Goal: Task Accomplishment & Management: Complete application form

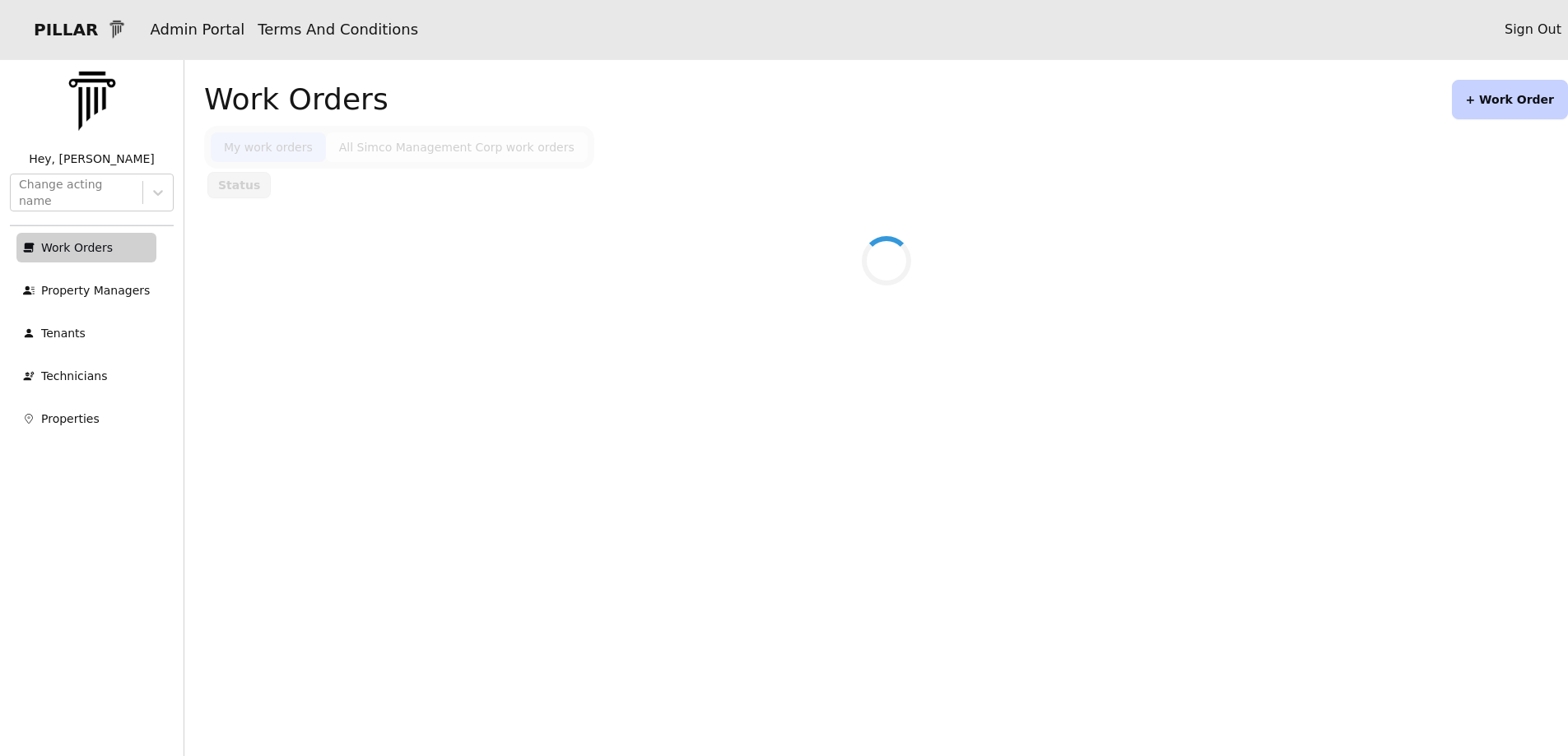
click at [1482, 97] on button "+ Work Order" at bounding box center [1510, 99] width 116 height 39
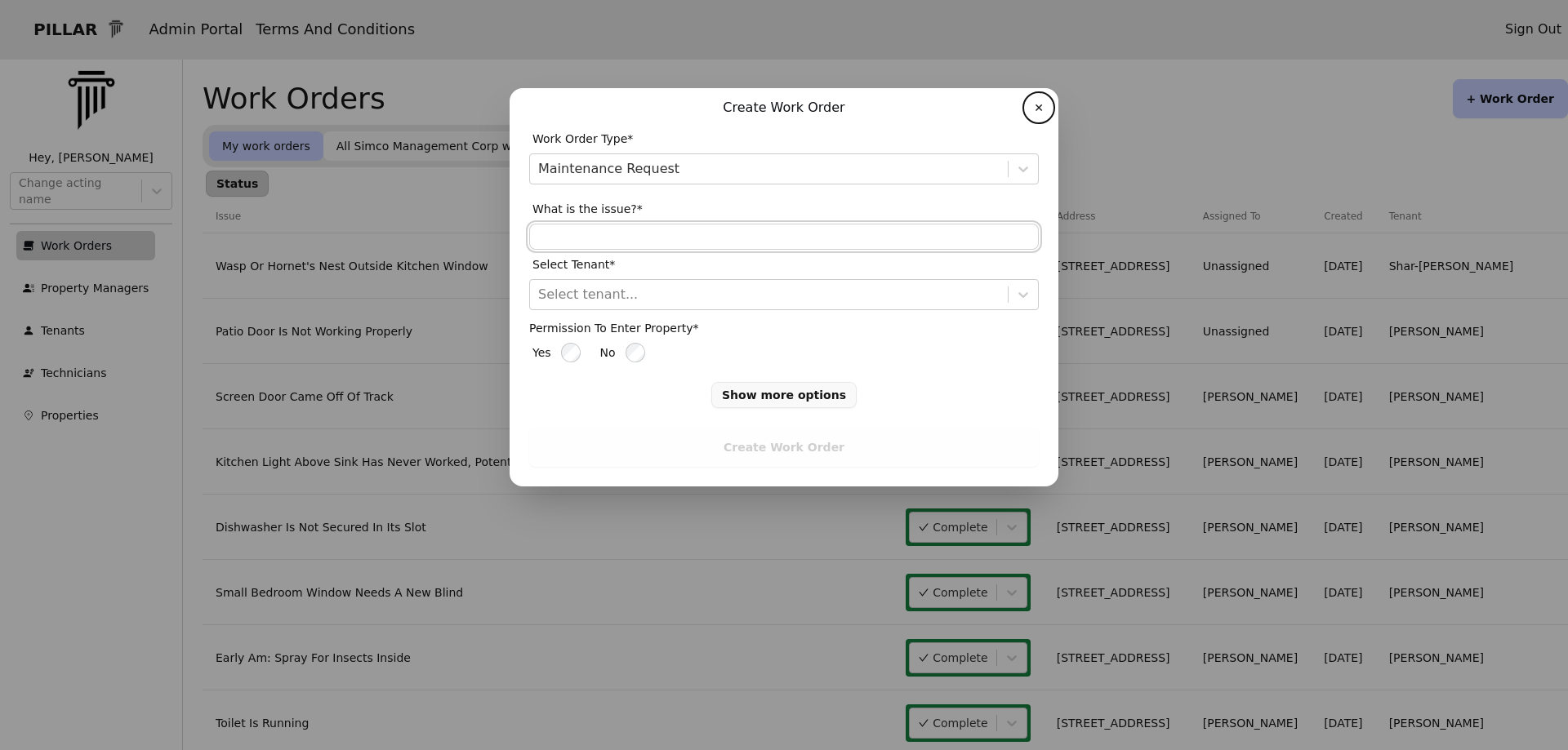
drag, startPoint x: 564, startPoint y: 242, endPoint x: 575, endPoint y: 246, distance: 11.7
click at [564, 242] on input "text" at bounding box center [783, 236] width 509 height 26
click at [596, 243] on input "**********" at bounding box center [783, 236] width 509 height 26
drag, startPoint x: 688, startPoint y: 240, endPoint x: 697, endPoint y: 235, distance: 10.3
click at [689, 239] on input "**********" at bounding box center [783, 236] width 509 height 26
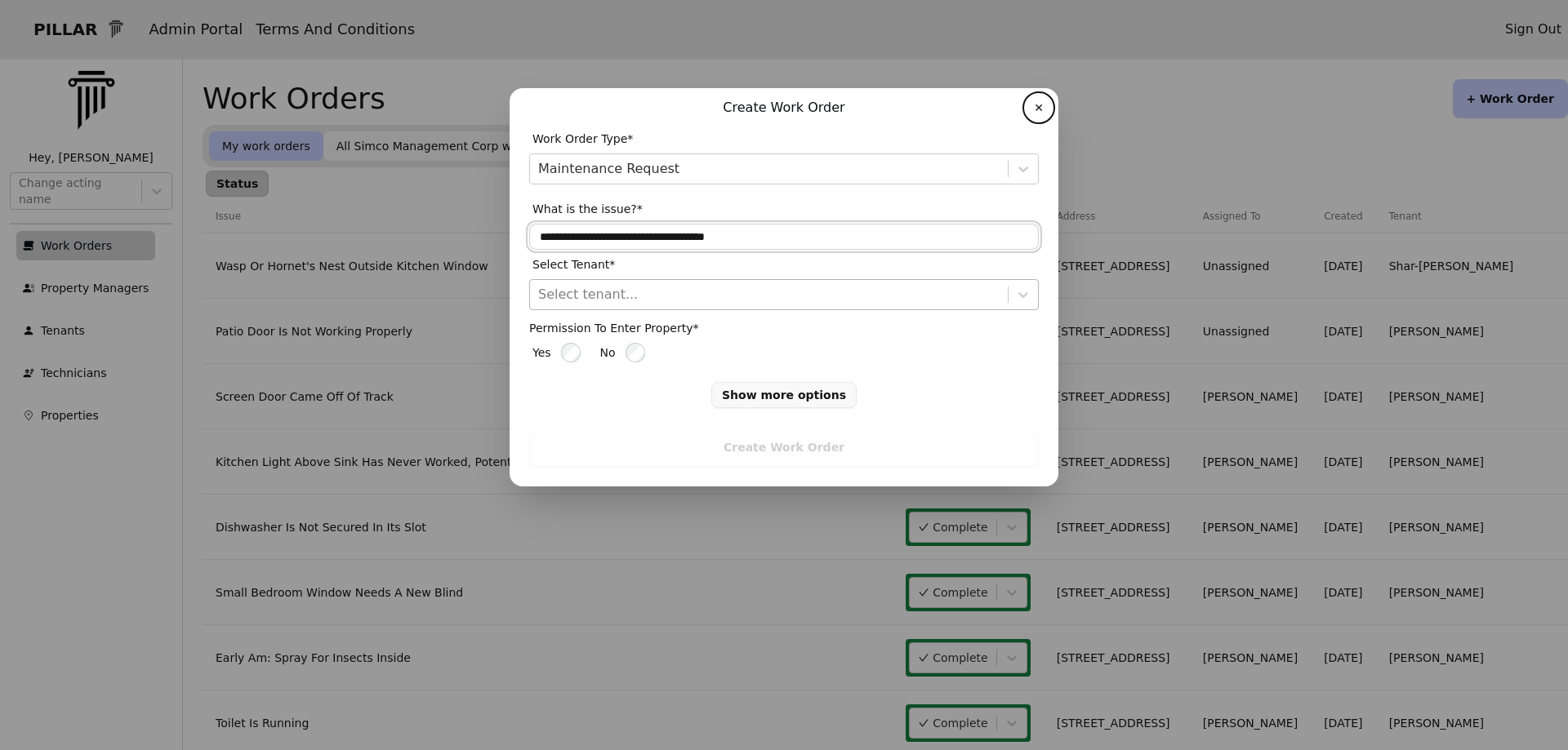
type input "**********"
click at [561, 298] on div at bounding box center [768, 295] width 461 height 23
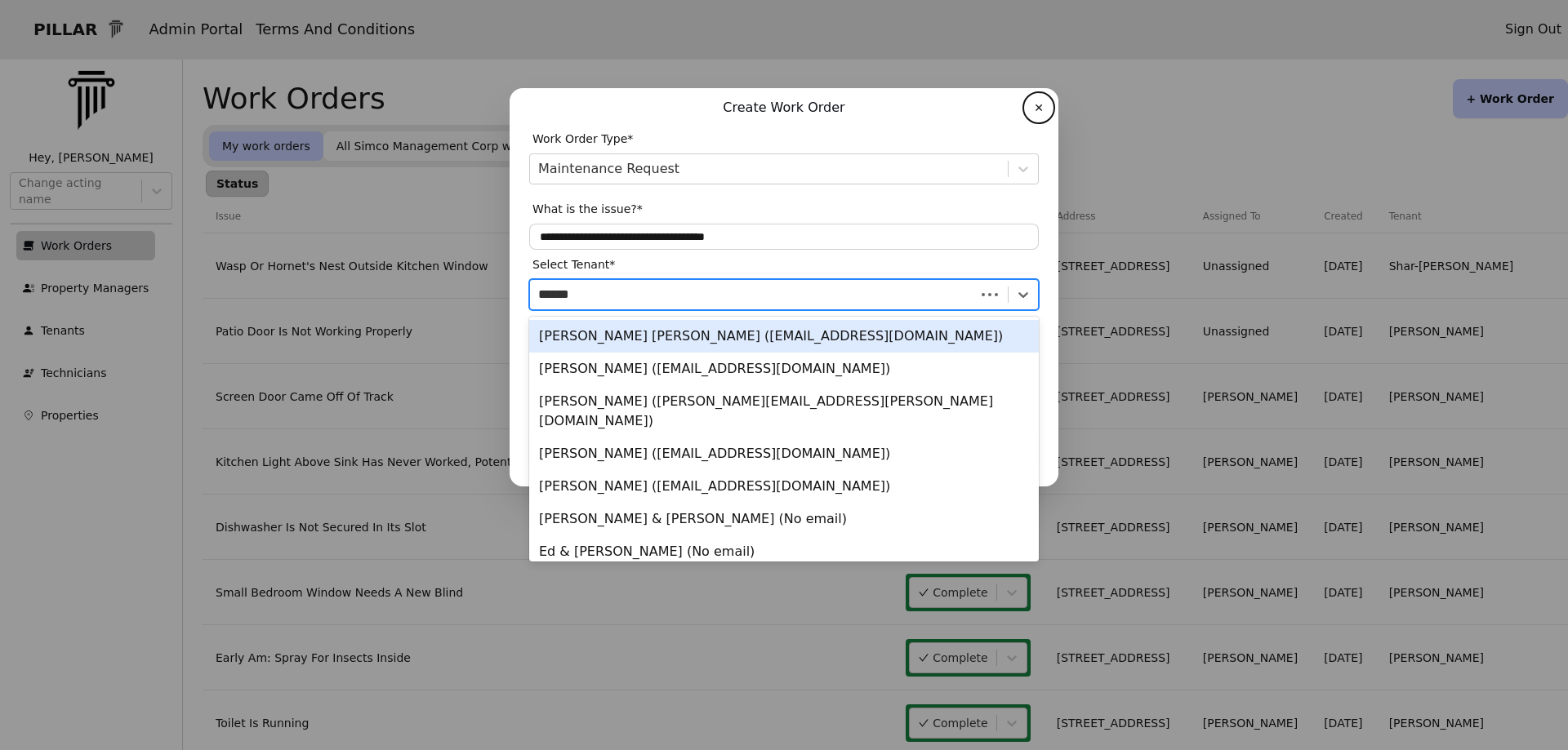
type input "******"
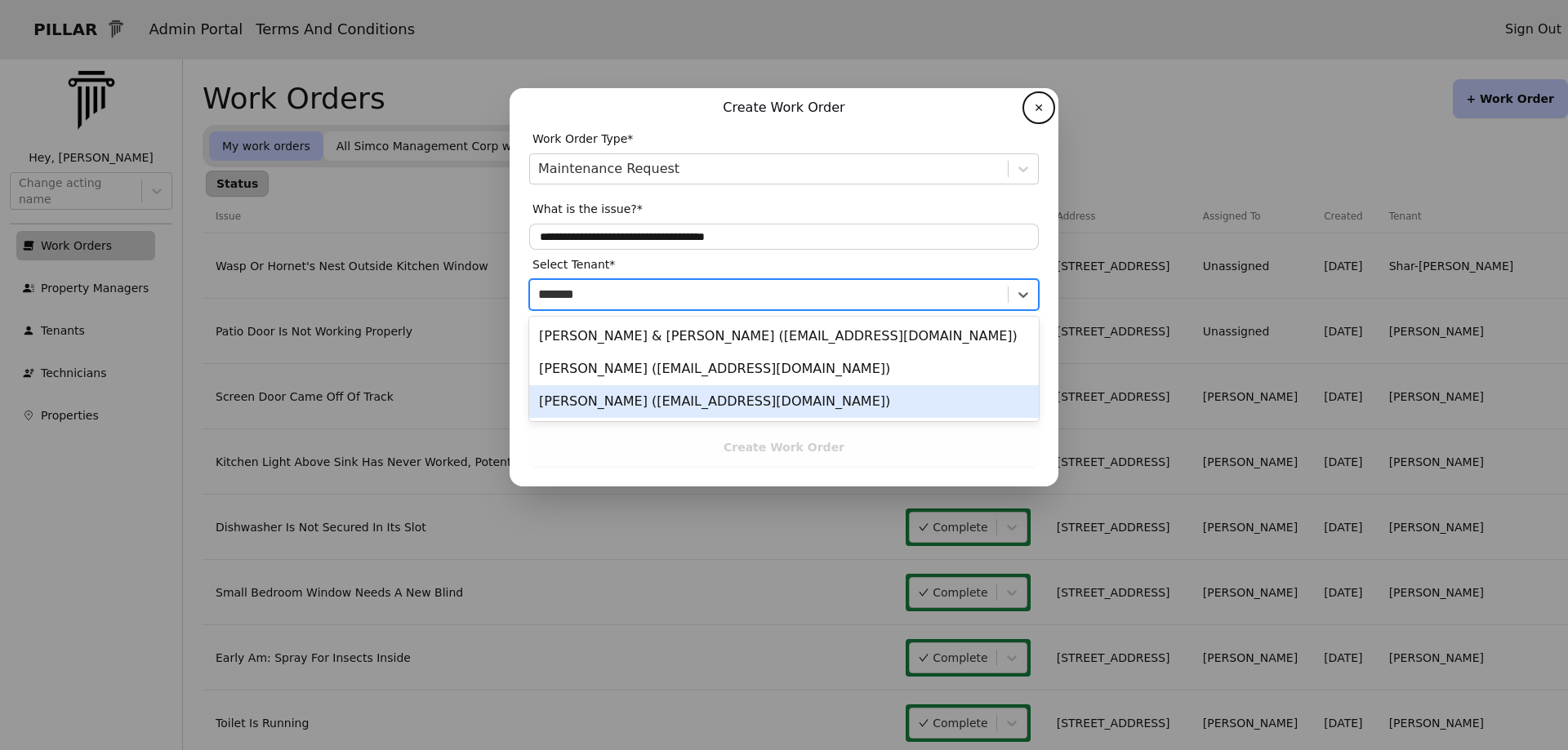
click at [605, 401] on div "Robert Glencer (gmon24@hotmail.com)" at bounding box center [783, 402] width 509 height 33
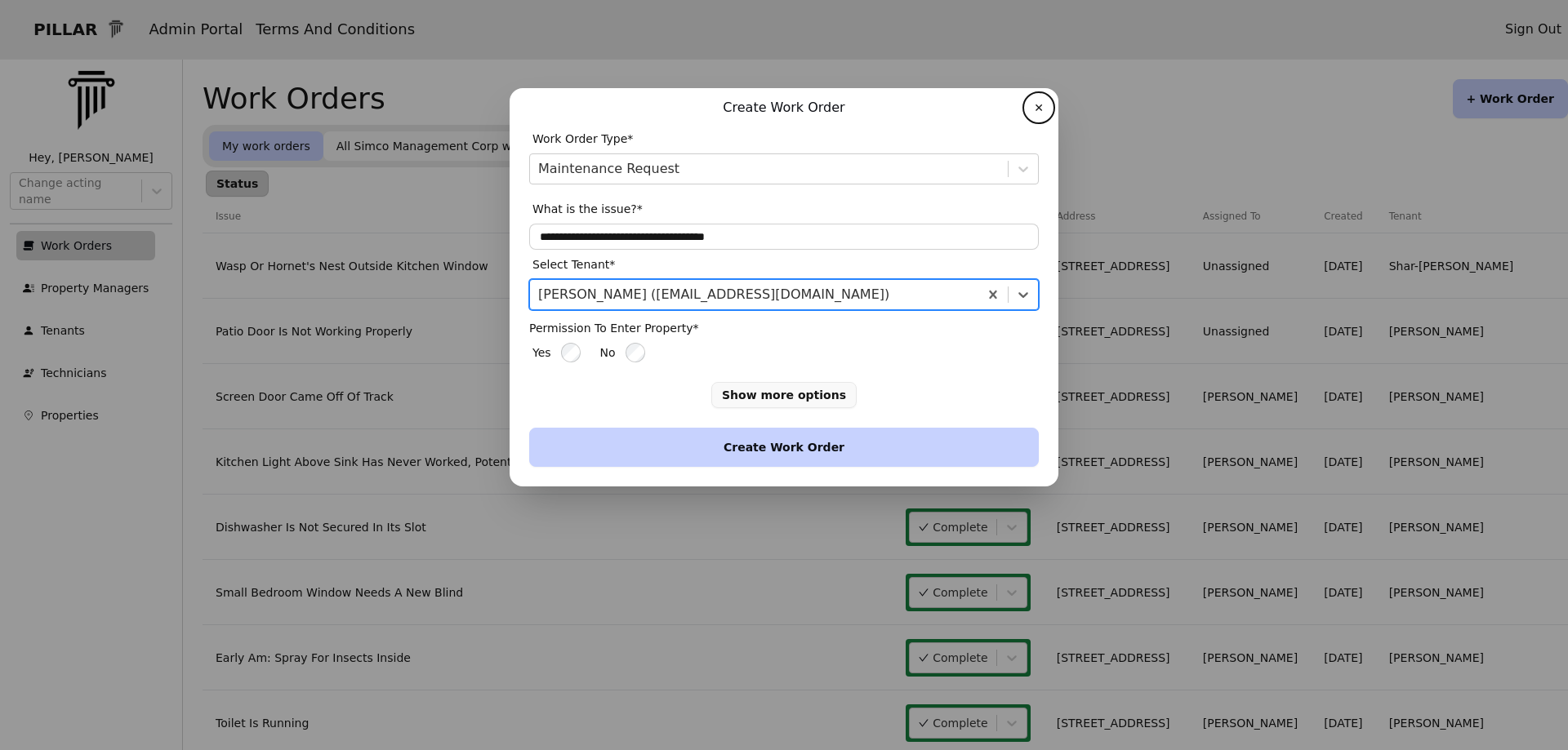
click at [657, 446] on button "Create Work Order" at bounding box center [783, 447] width 509 height 39
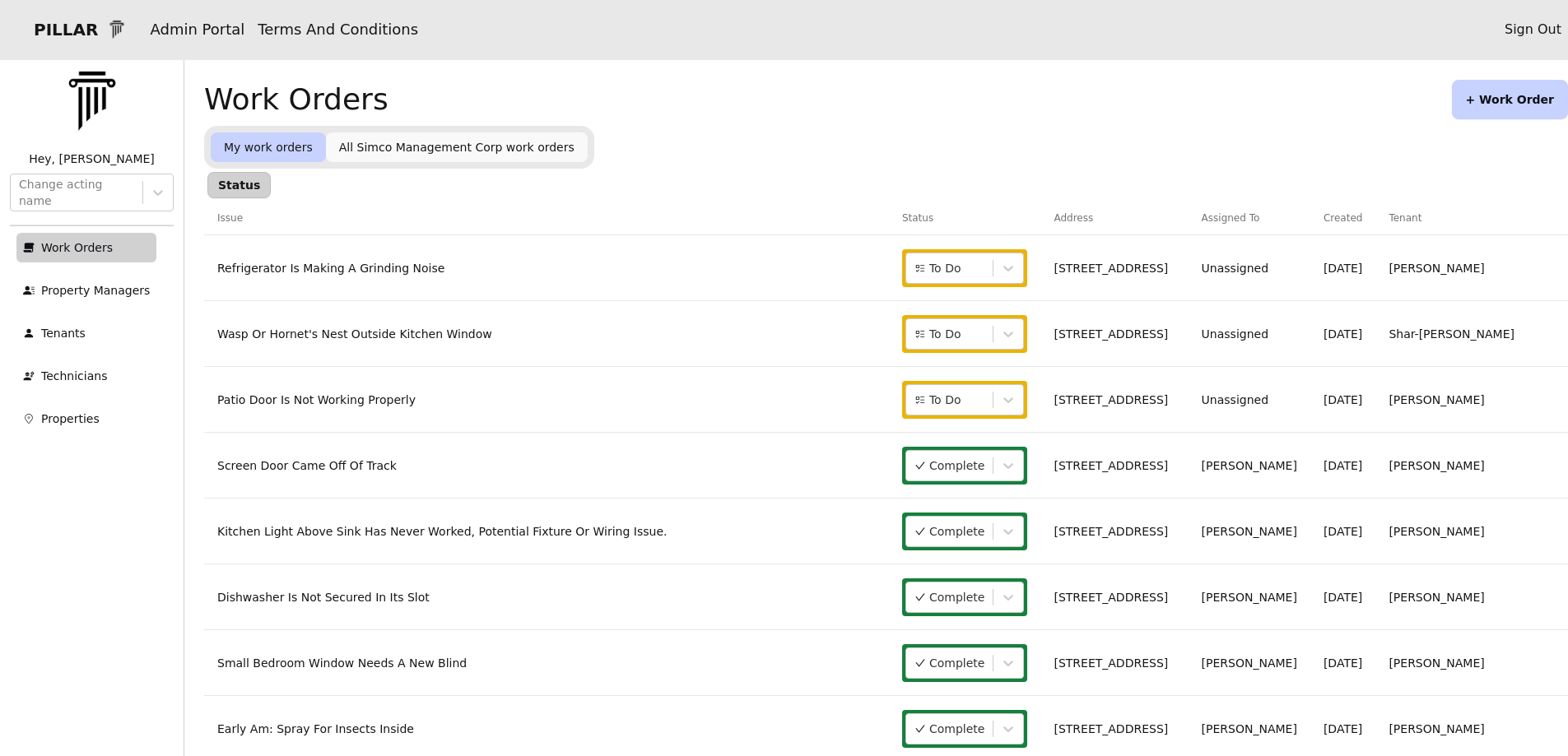
click at [366, 404] on link "Patio Door Is Not Working Properly" at bounding box center [315, 399] width 198 height 13
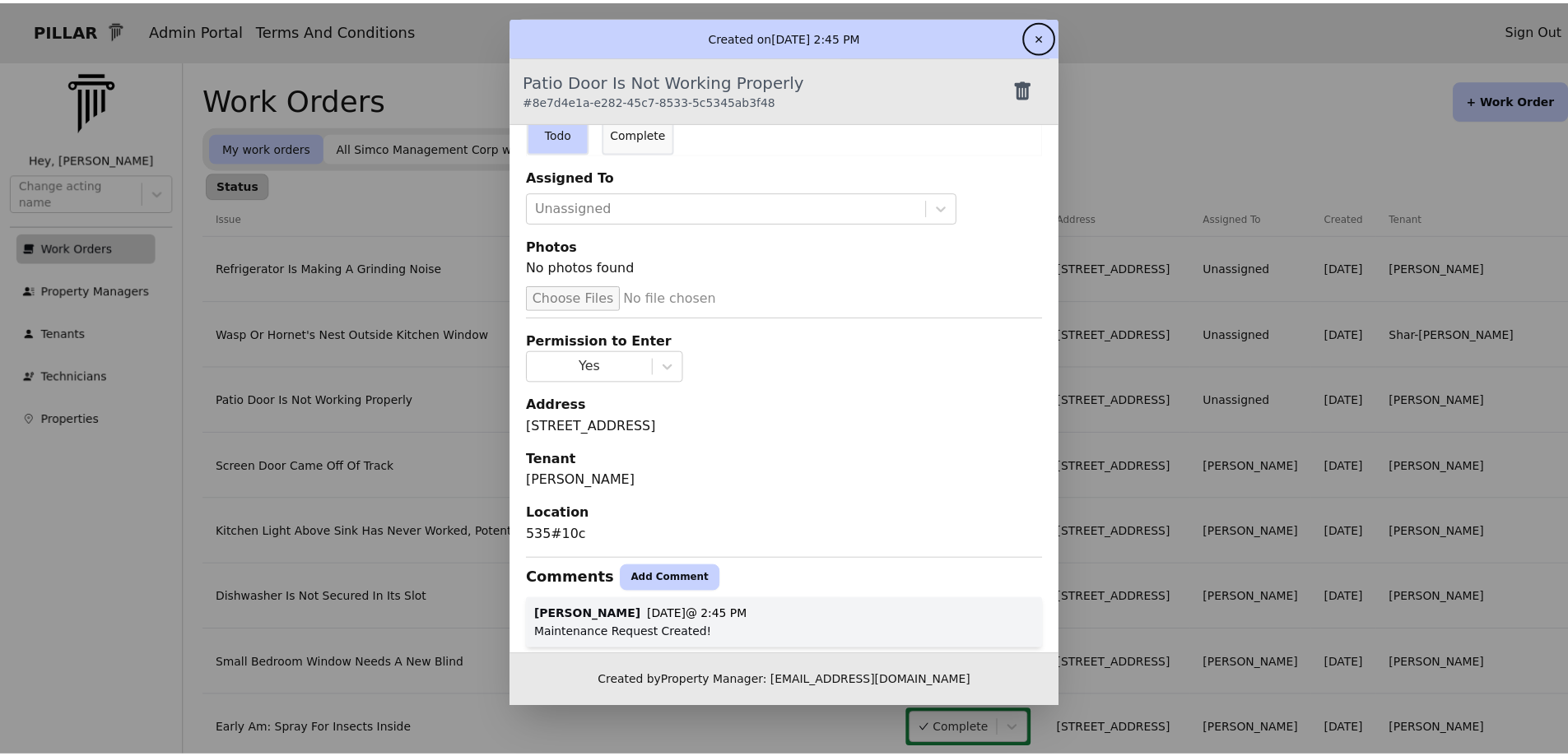
scroll to position [69, 0]
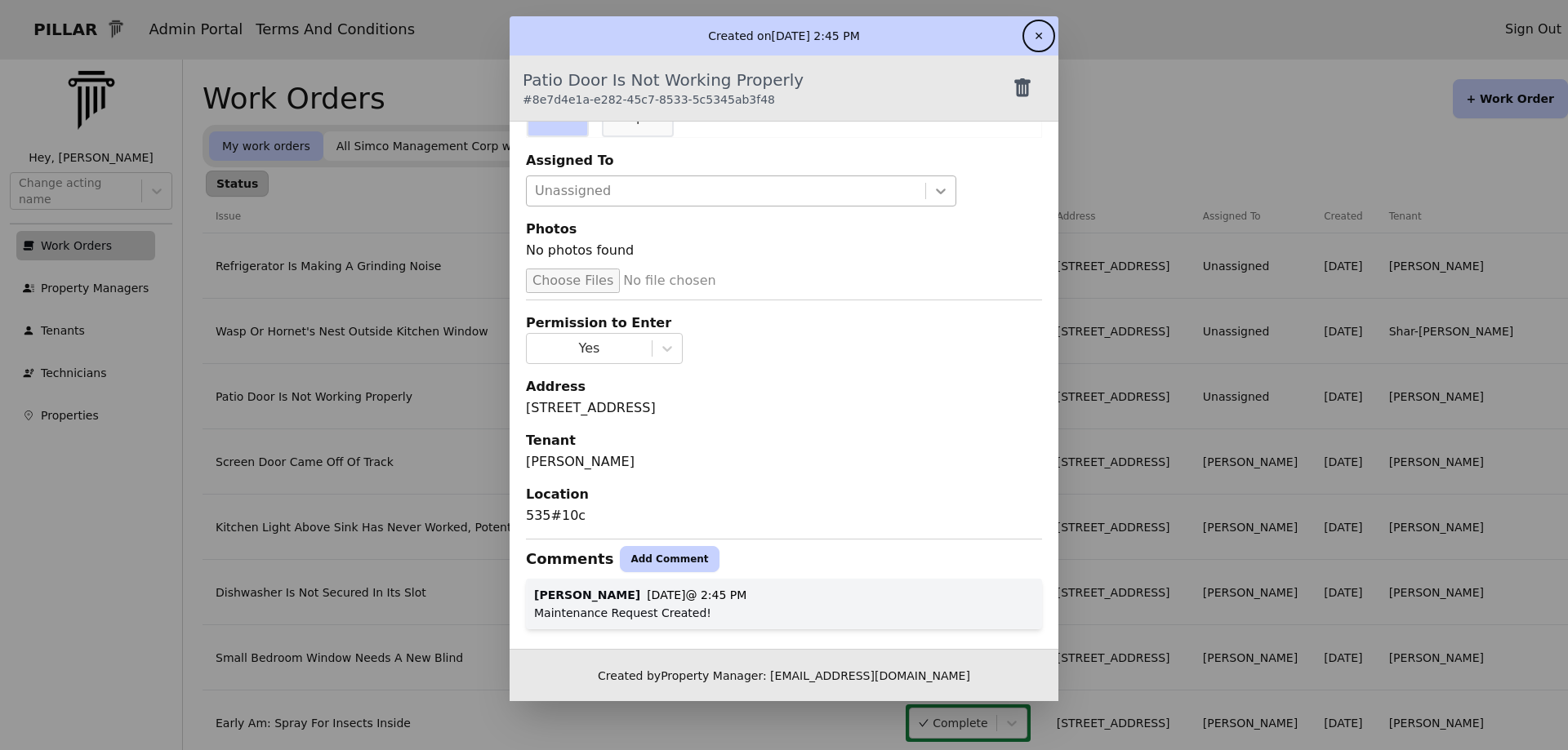
click at [937, 191] on icon at bounding box center [940, 191] width 16 height 16
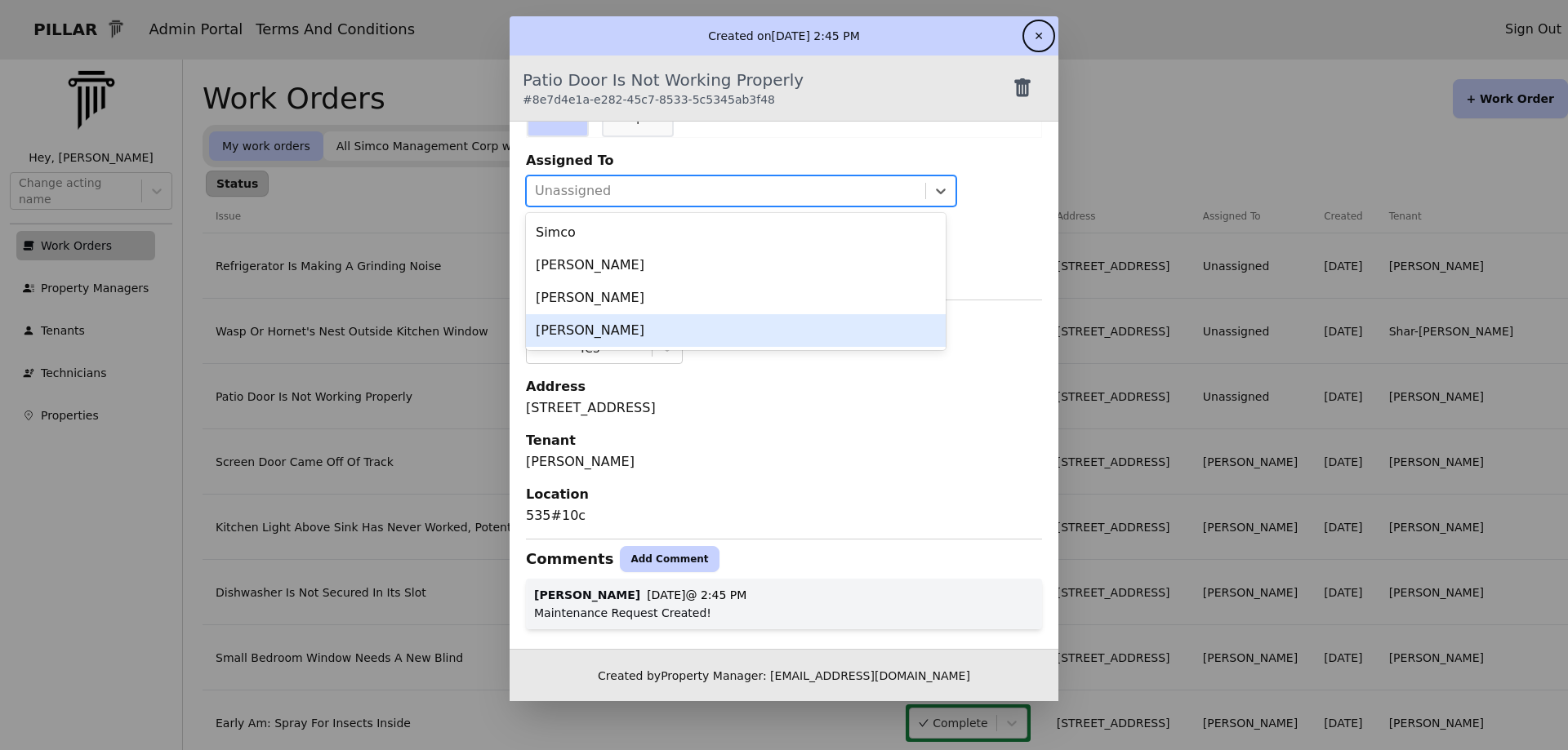
click at [625, 330] on div "[PERSON_NAME]" at bounding box center [736, 331] width 420 height 33
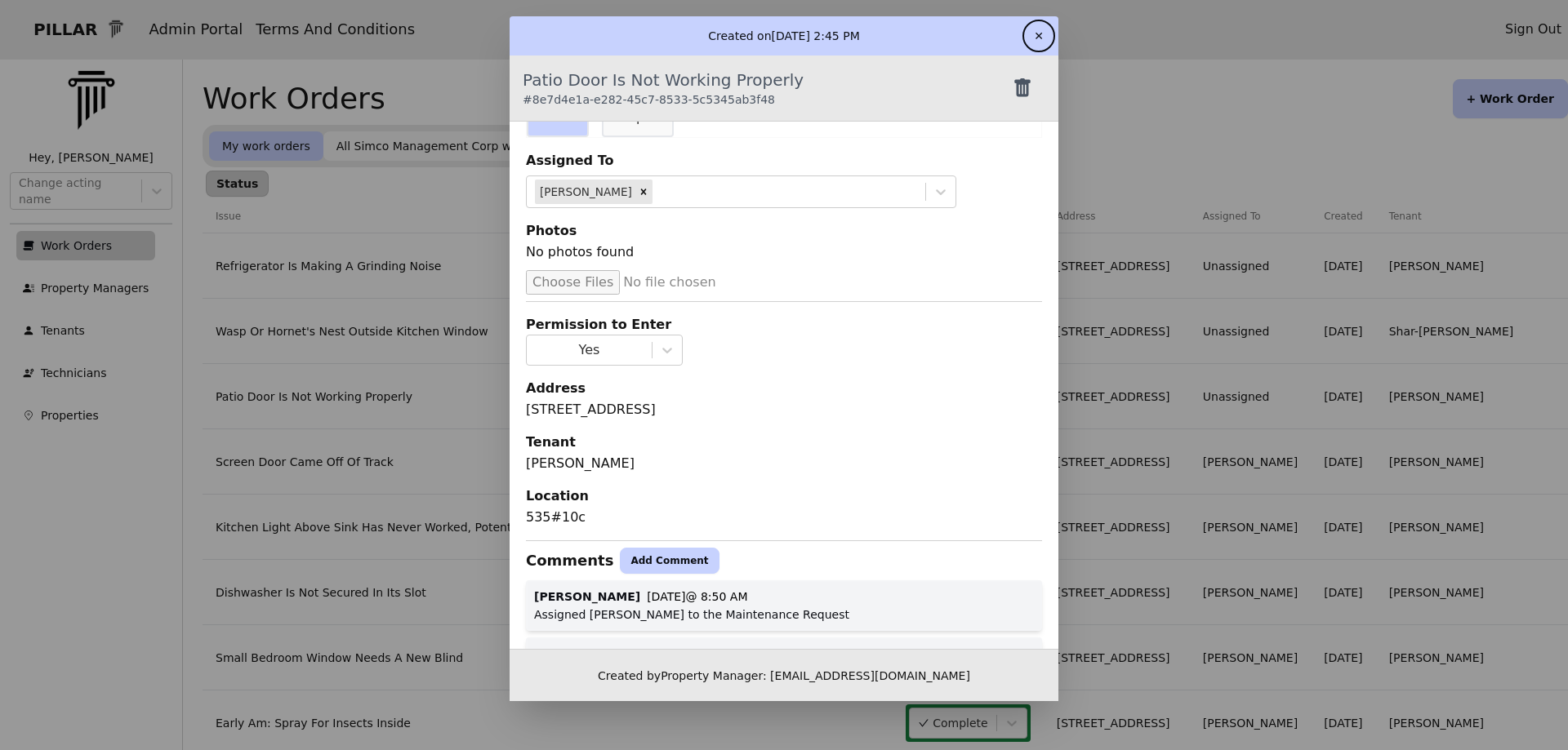
click at [1032, 27] on button "✕" at bounding box center [1038, 36] width 26 height 26
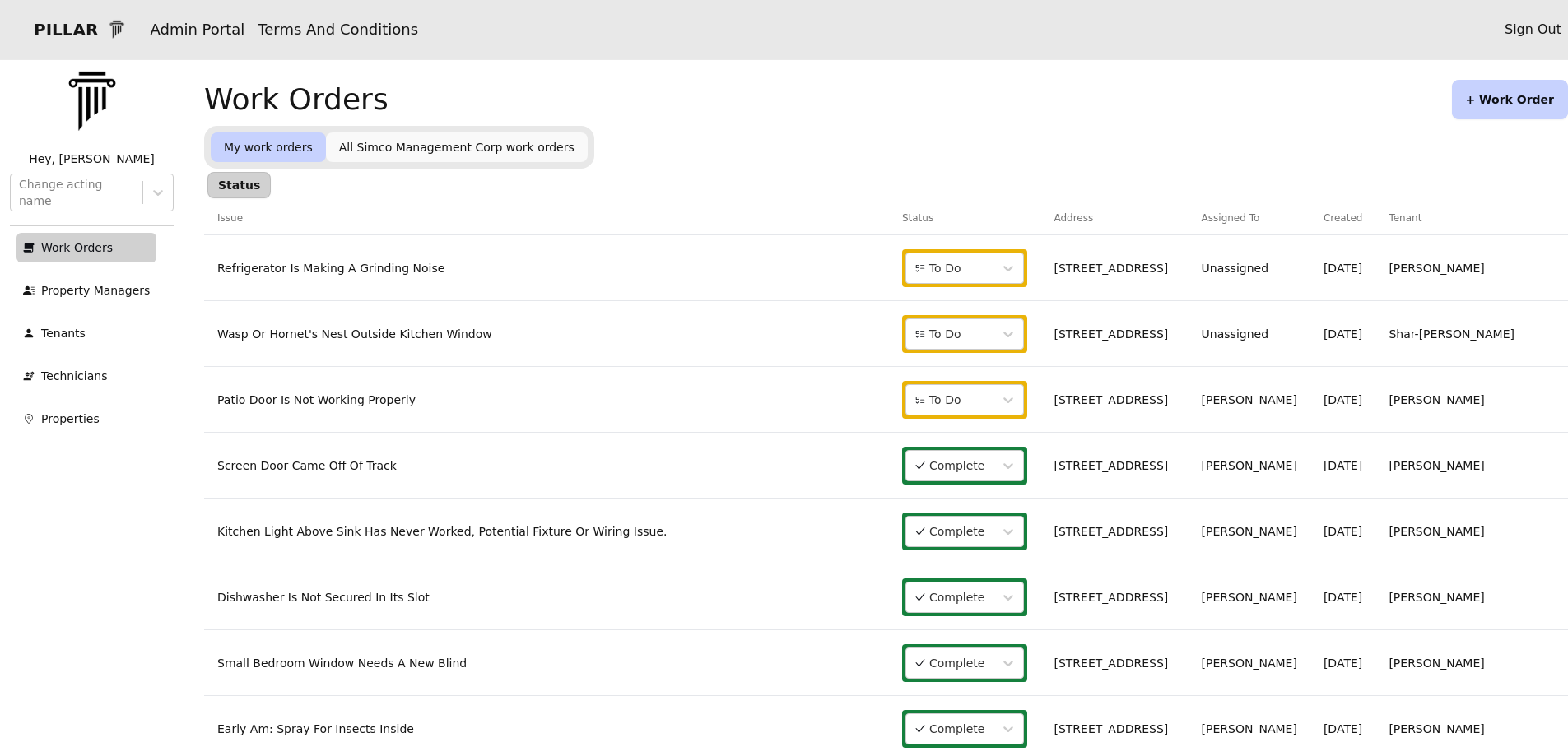
click at [391, 271] on link "Refrigerator Is Making A Grinding Noise" at bounding box center [331, 268] width 228 height 13
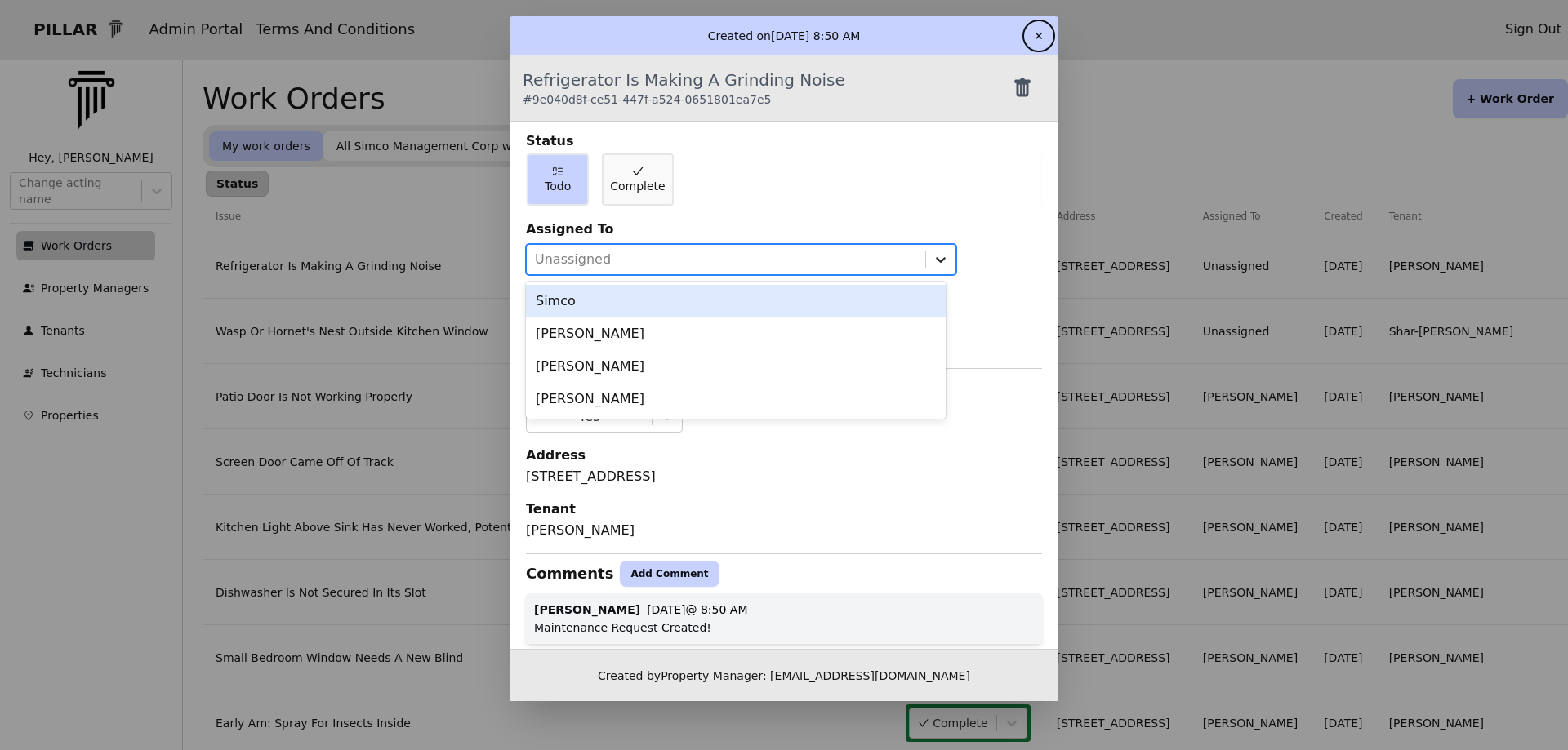
click at [933, 255] on icon at bounding box center [940, 259] width 16 height 16
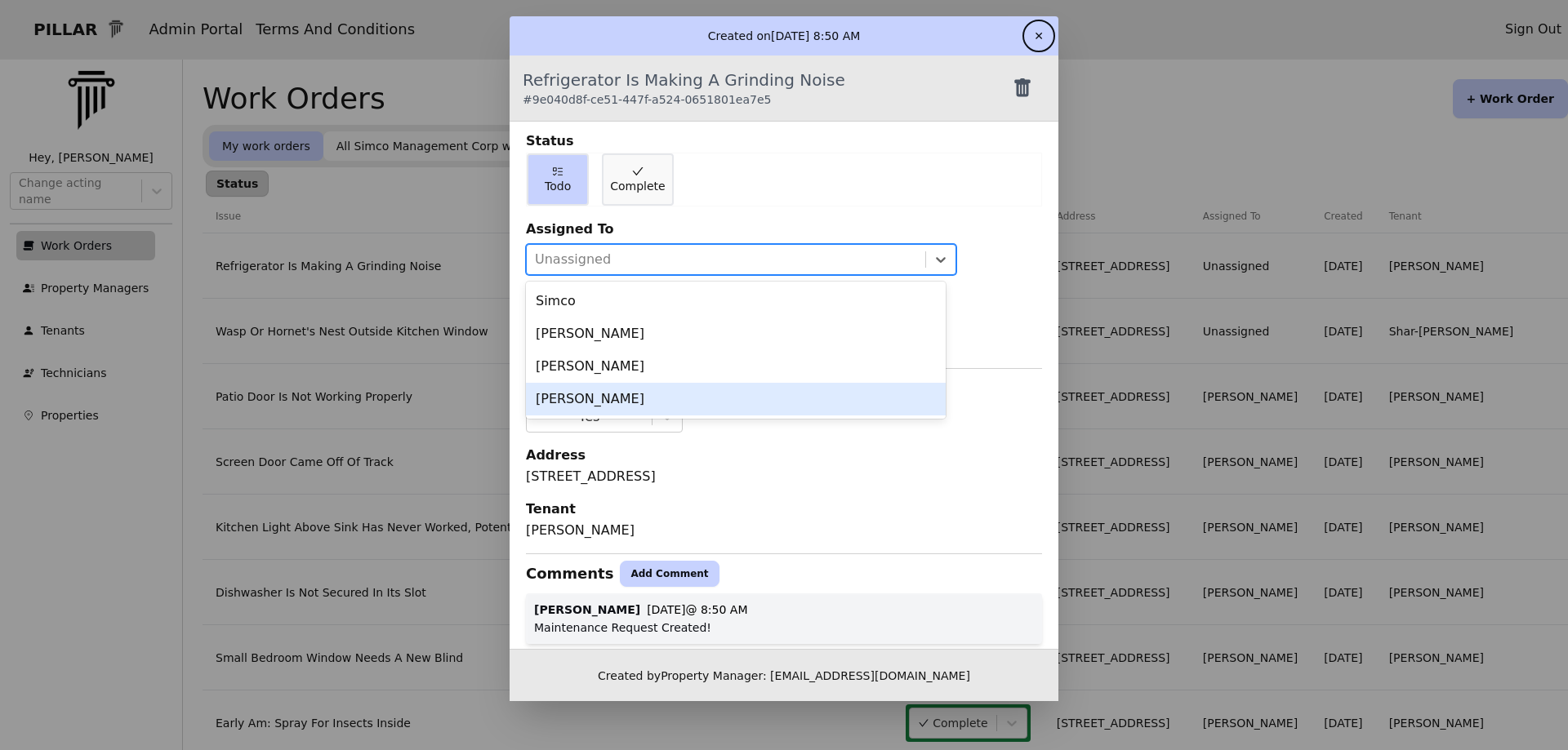
click at [569, 394] on div "[PERSON_NAME]" at bounding box center [736, 399] width 420 height 33
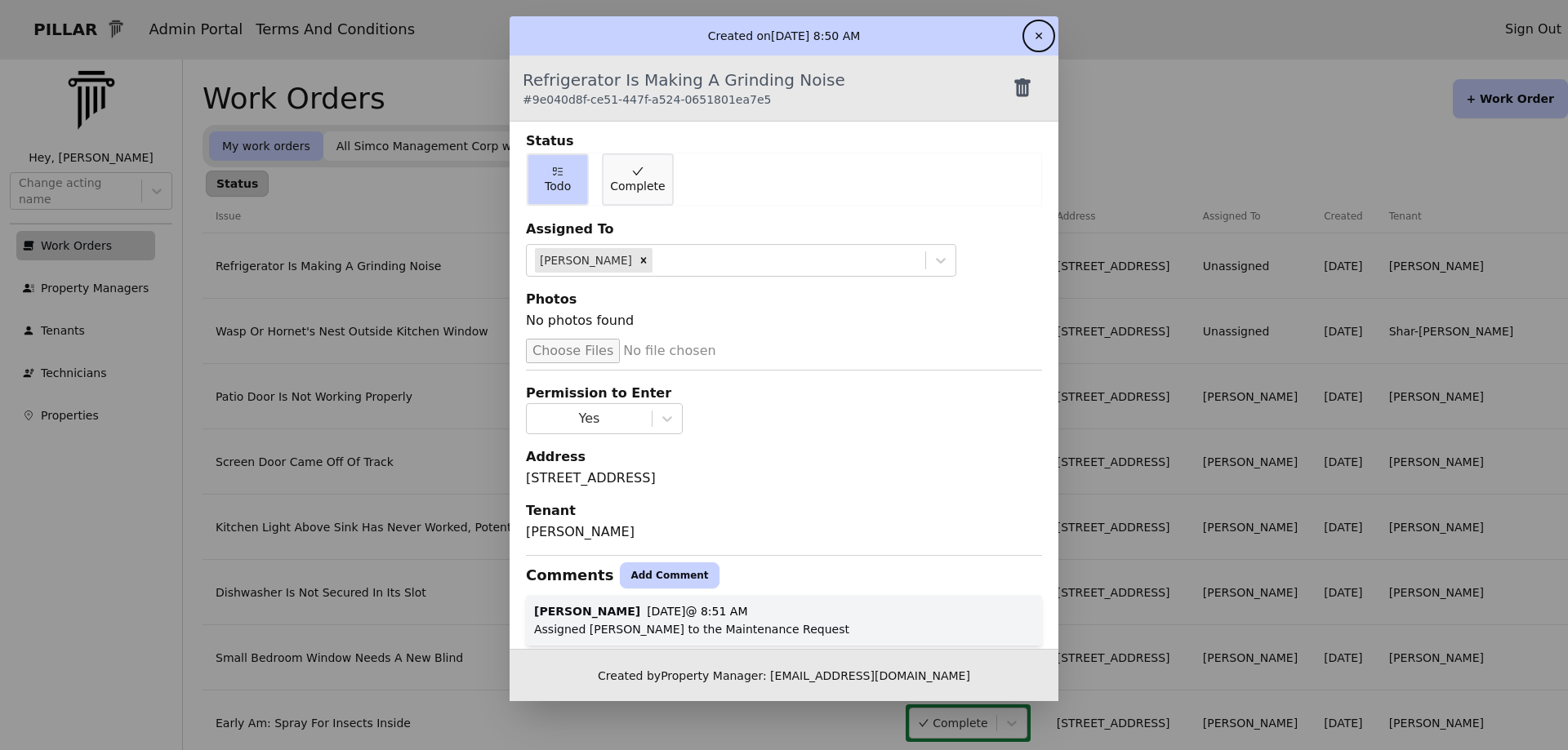
click at [1034, 42] on button "✕" at bounding box center [1038, 36] width 26 height 26
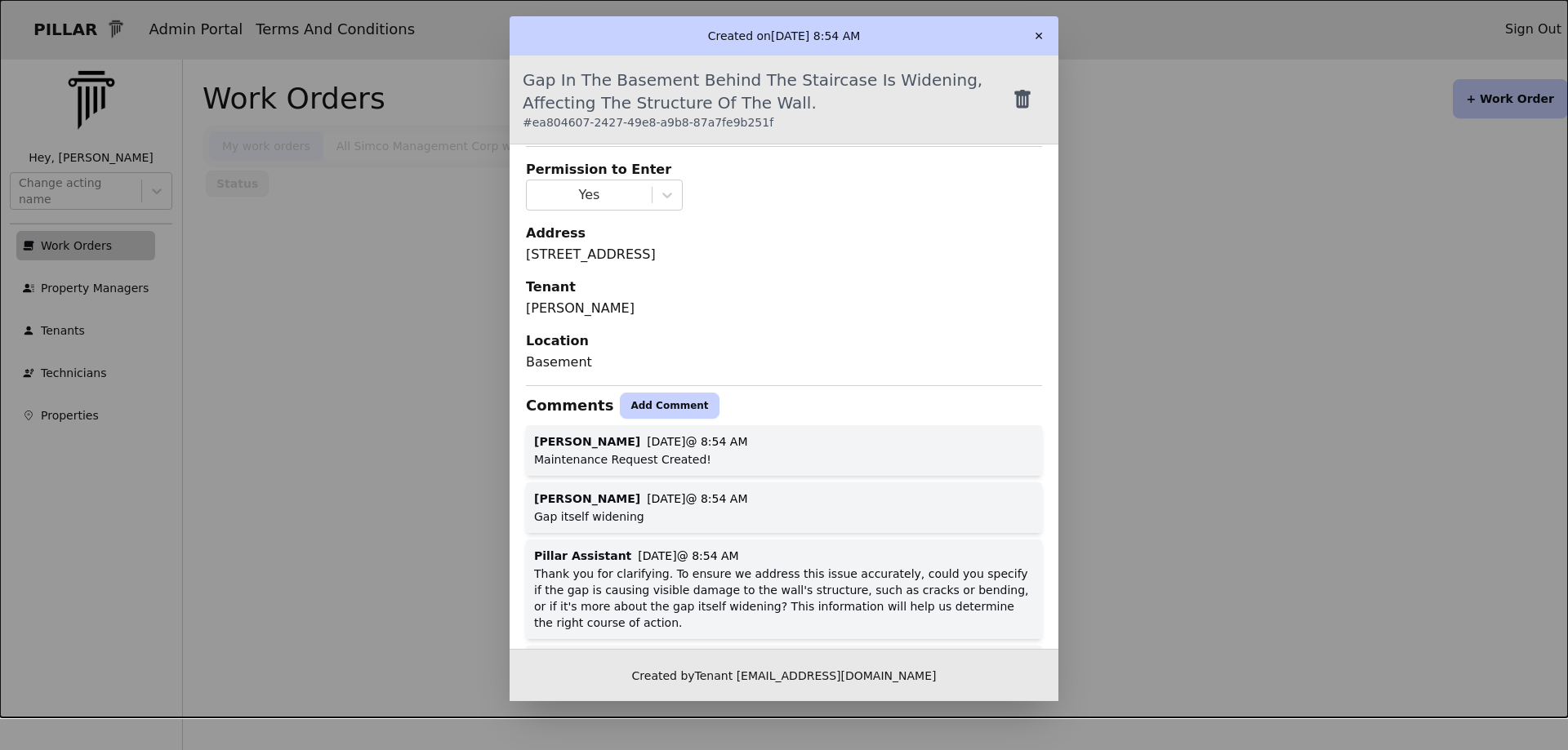
scroll to position [164, 0]
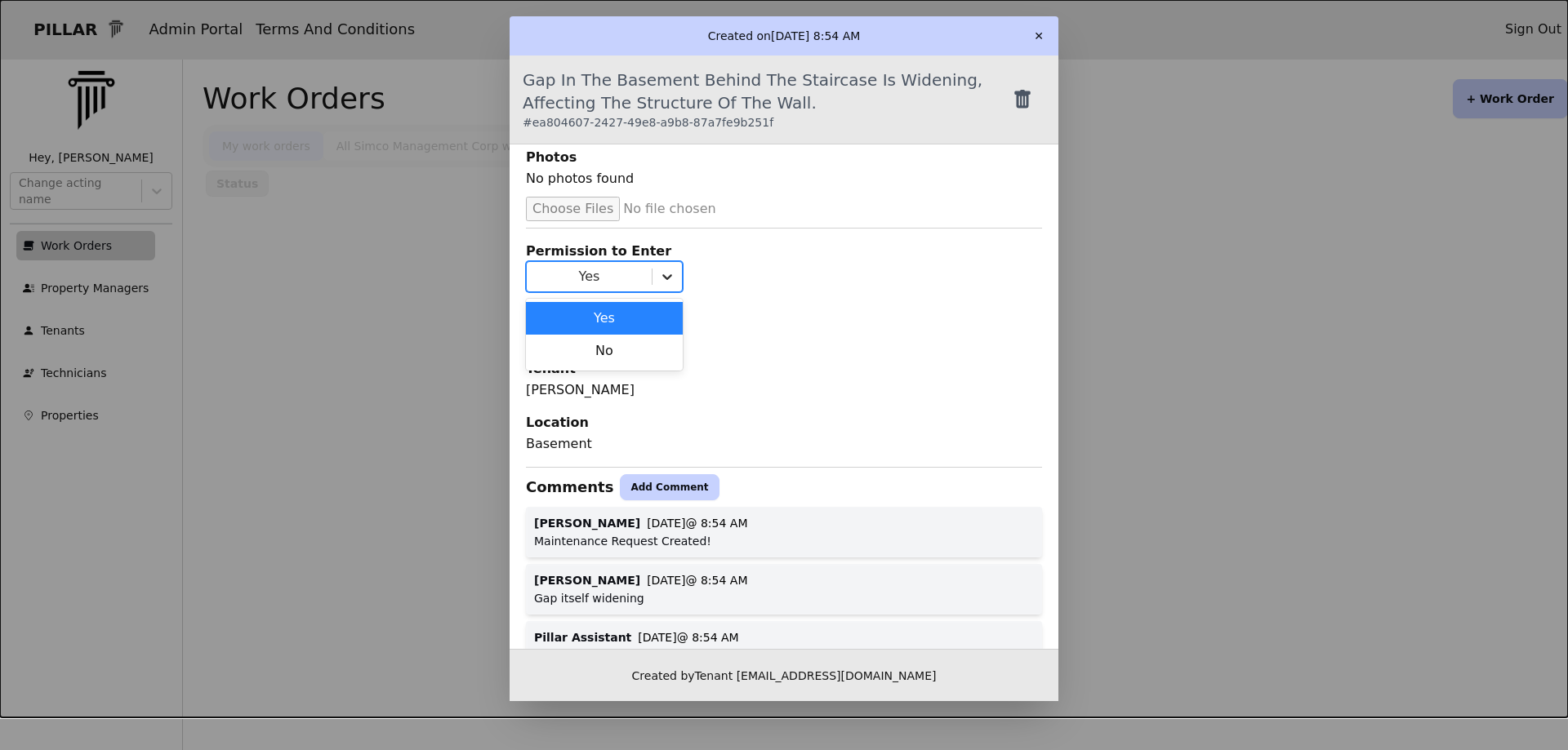
click at [665, 272] on icon at bounding box center [667, 276] width 16 height 16
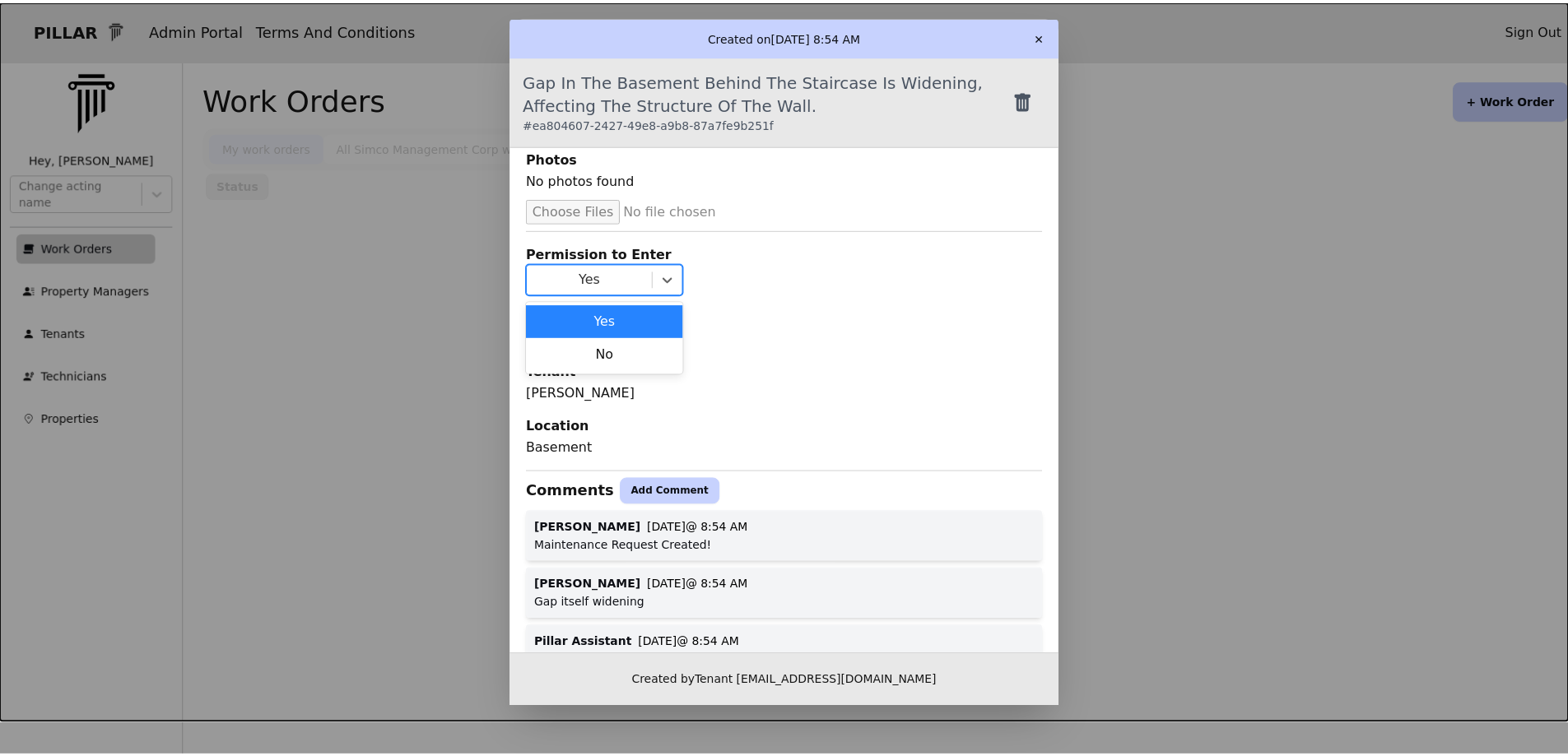
scroll to position [0, 0]
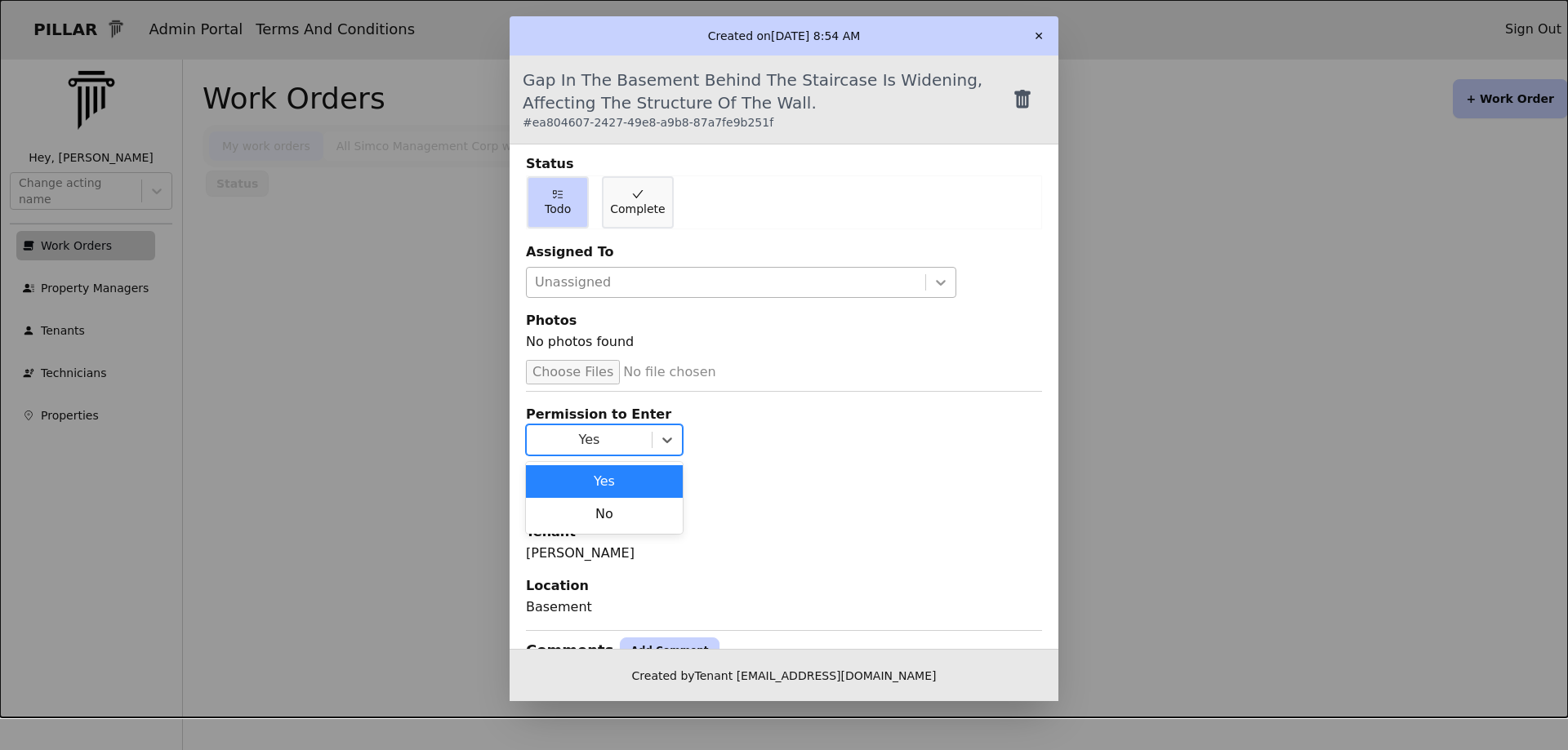
click at [934, 280] on icon at bounding box center [940, 283] width 16 height 16
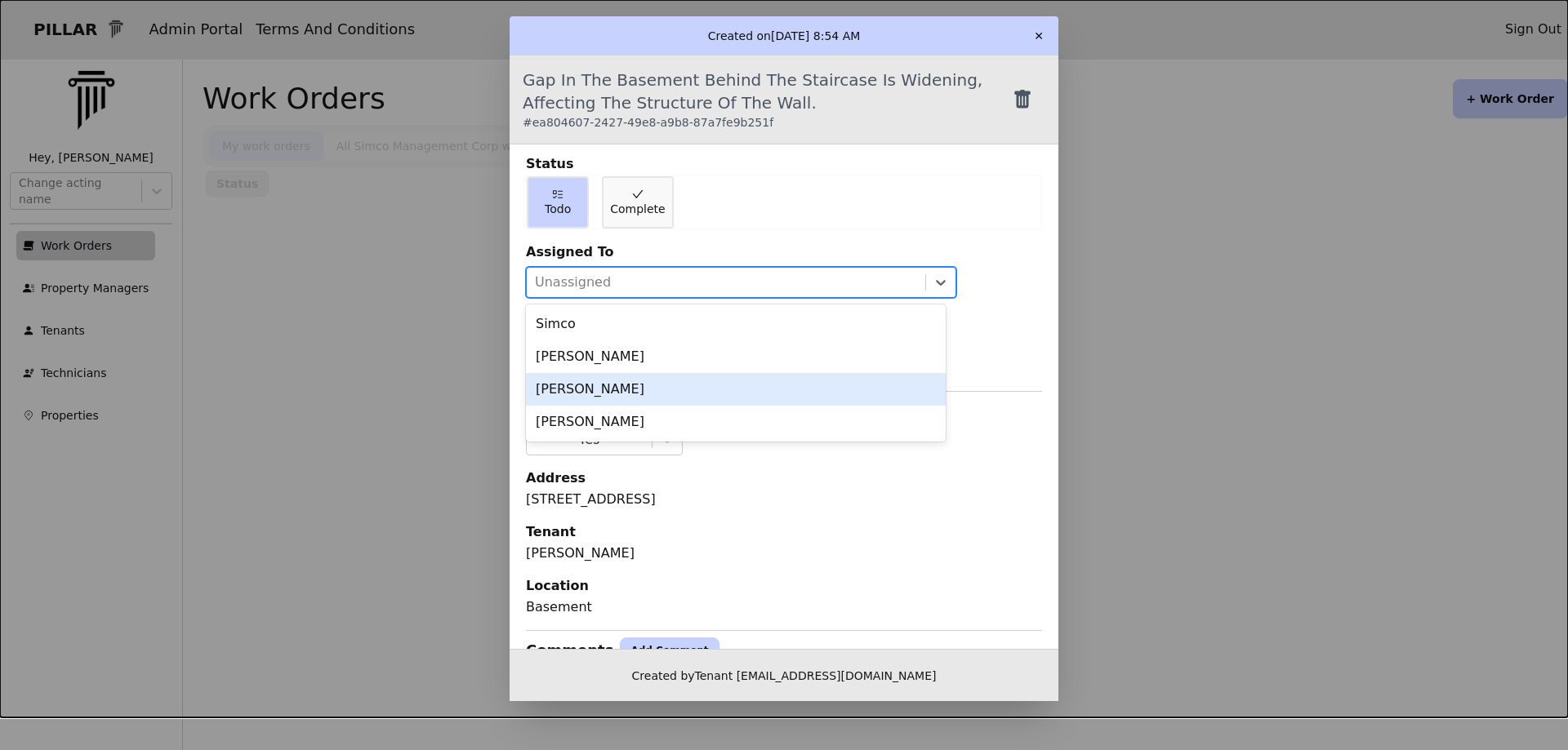
click at [579, 395] on div "[PERSON_NAME]" at bounding box center [736, 389] width 420 height 33
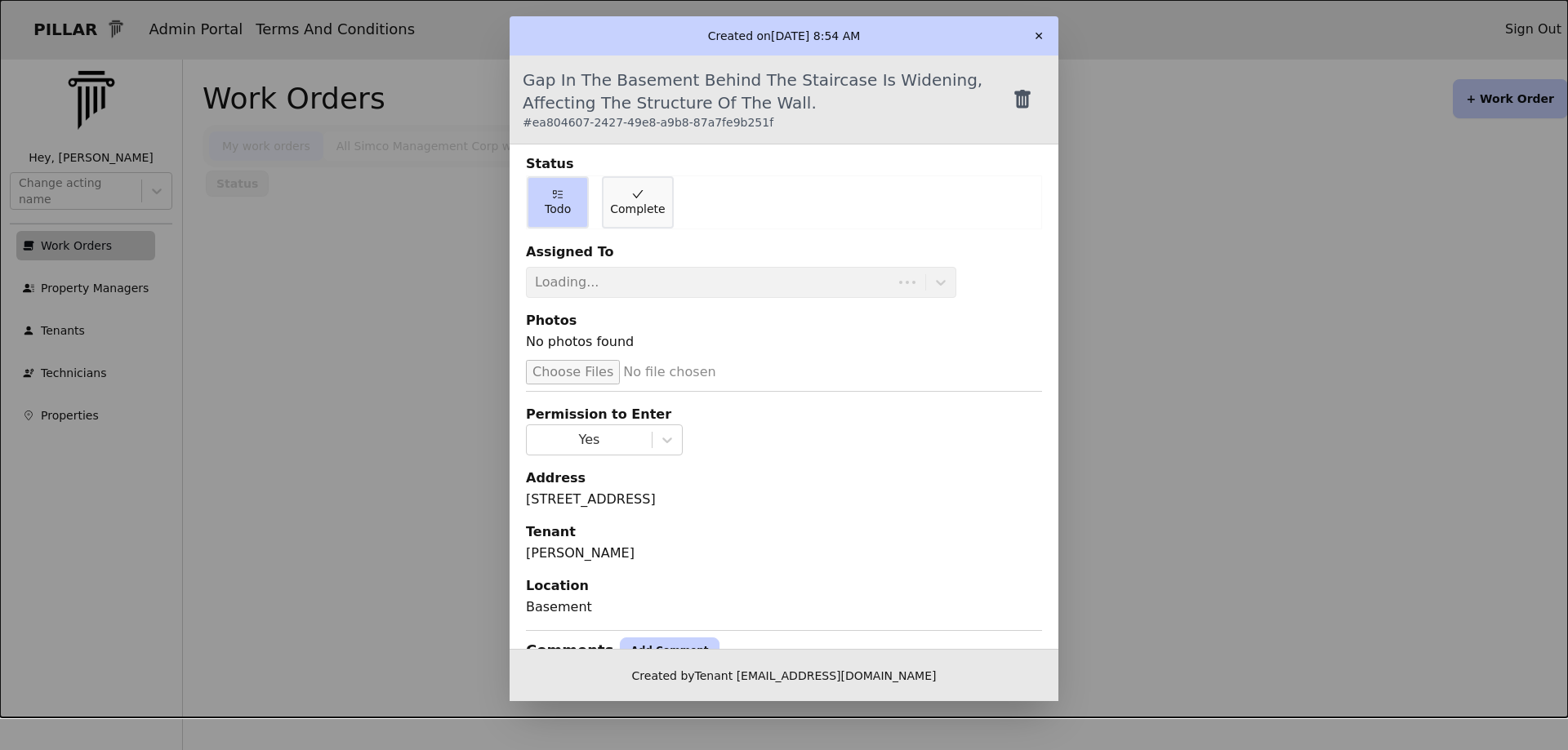
click at [1034, 37] on button "✕" at bounding box center [1038, 36] width 26 height 26
click at [1034, 41] on button "✕" at bounding box center [1038, 36] width 26 height 26
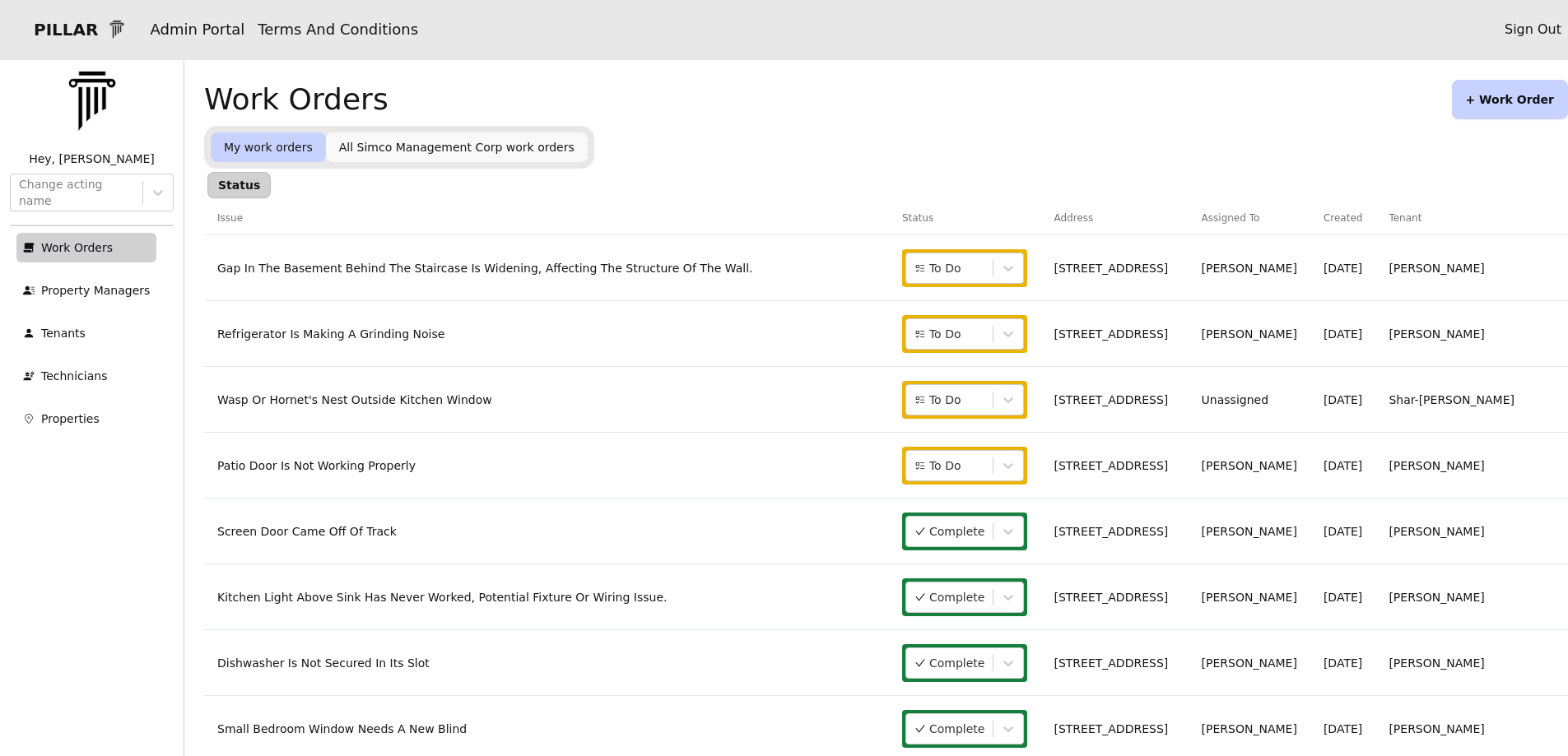
click at [442, 399] on link "Wasp Or Hornet's Nest Outside Kitchen Window" at bounding box center [354, 399] width 275 height 13
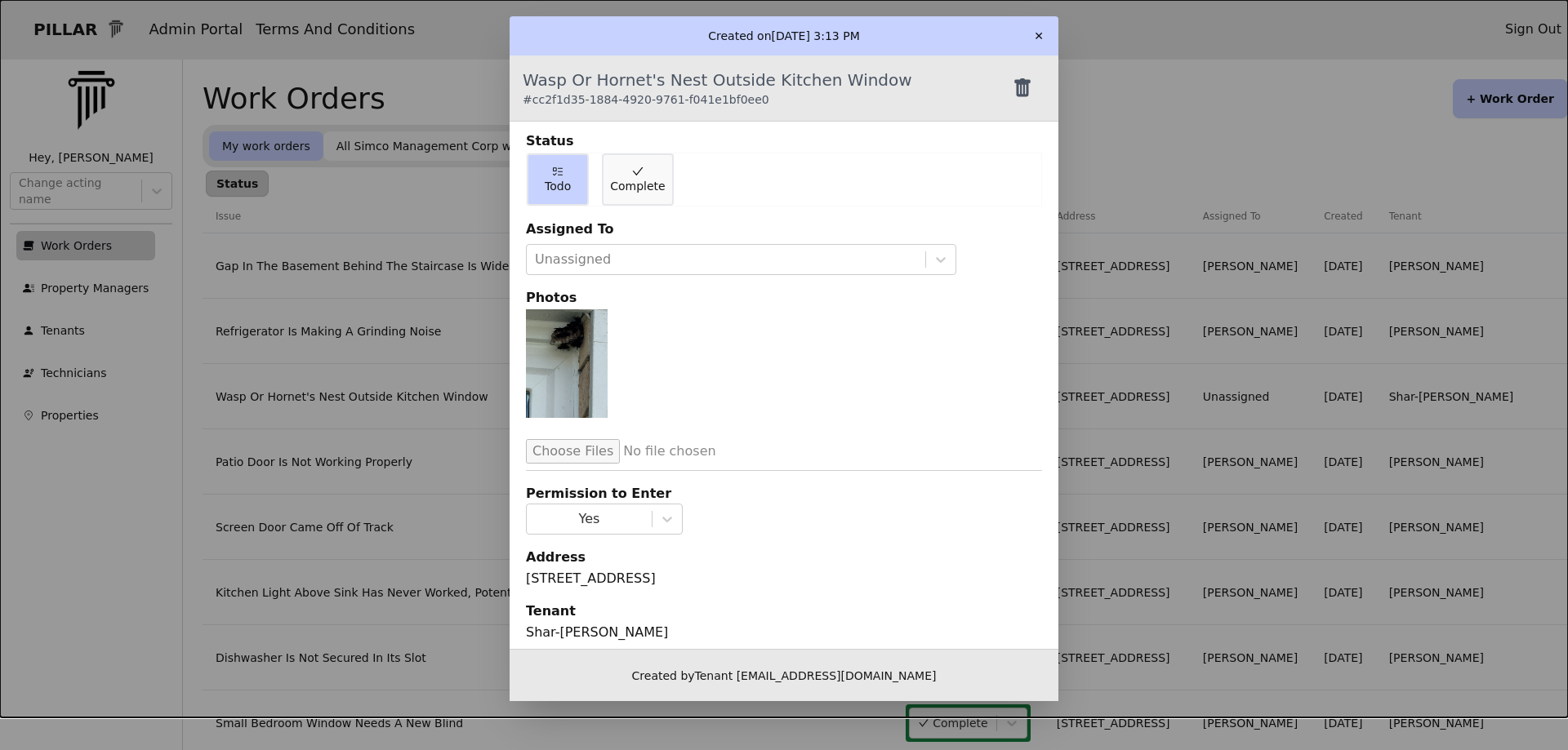
click at [538, 375] on img at bounding box center [567, 363] width 82 height 108
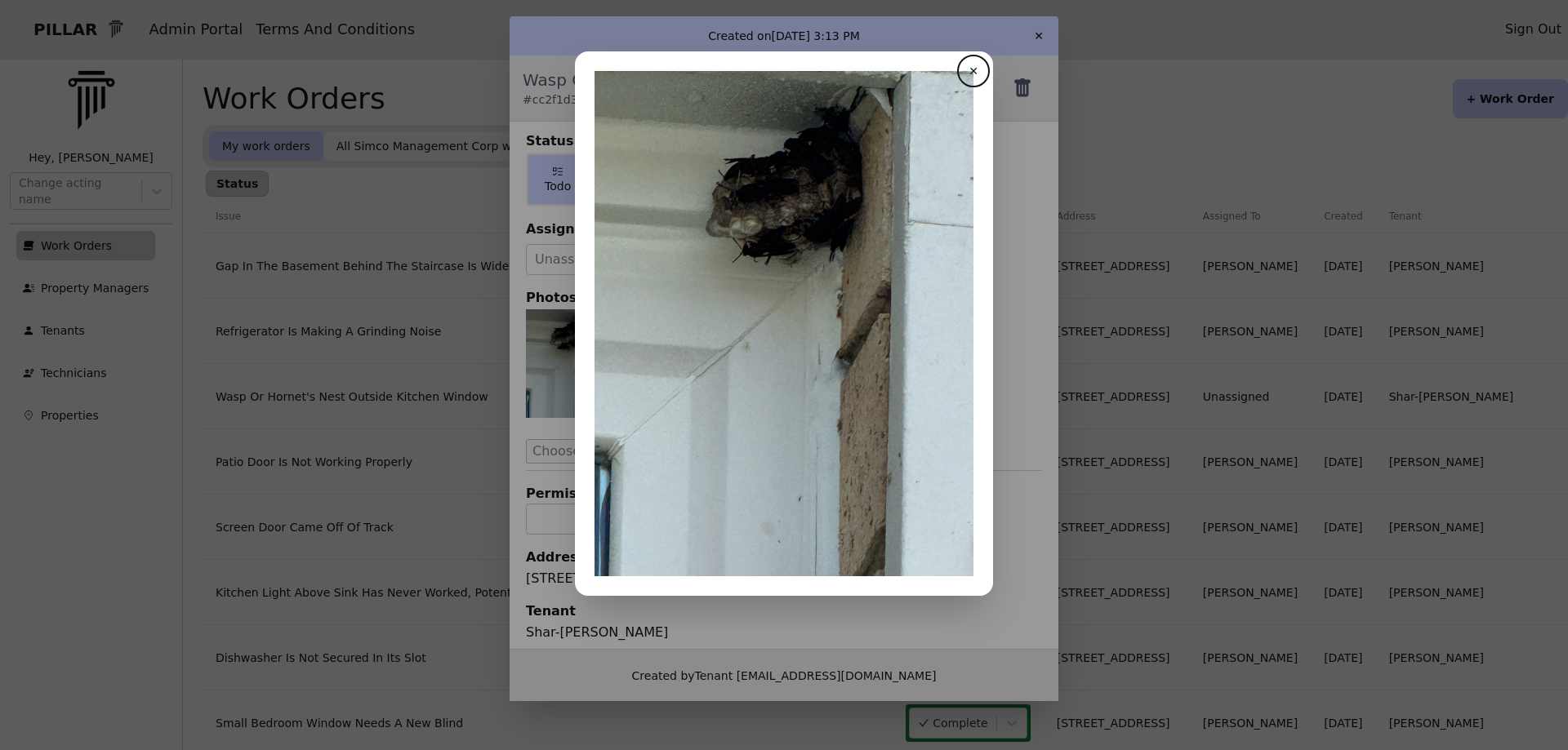
click at [538, 375] on button "close" at bounding box center [784, 323] width 1568 height 647
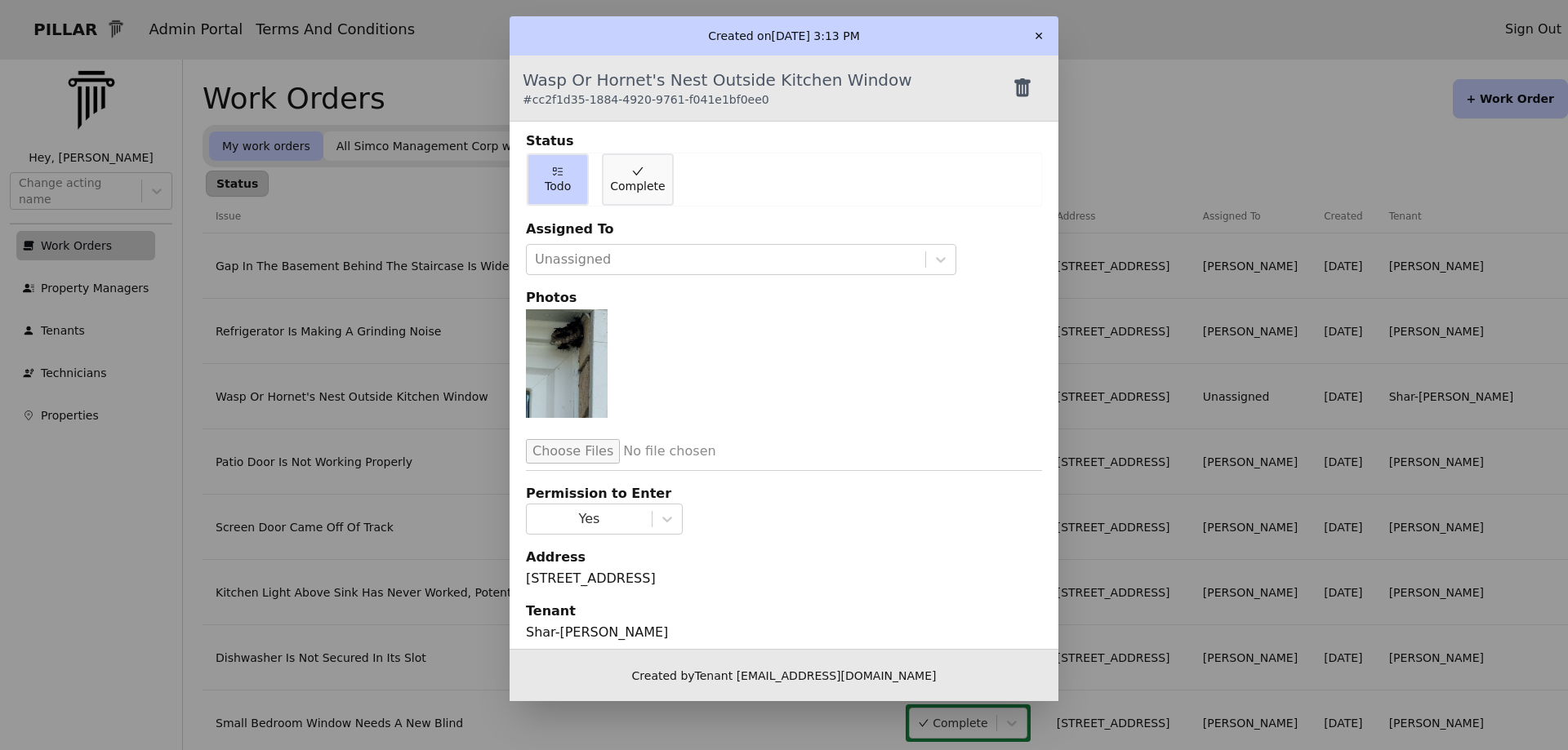
click at [548, 369] on img at bounding box center [567, 363] width 82 height 108
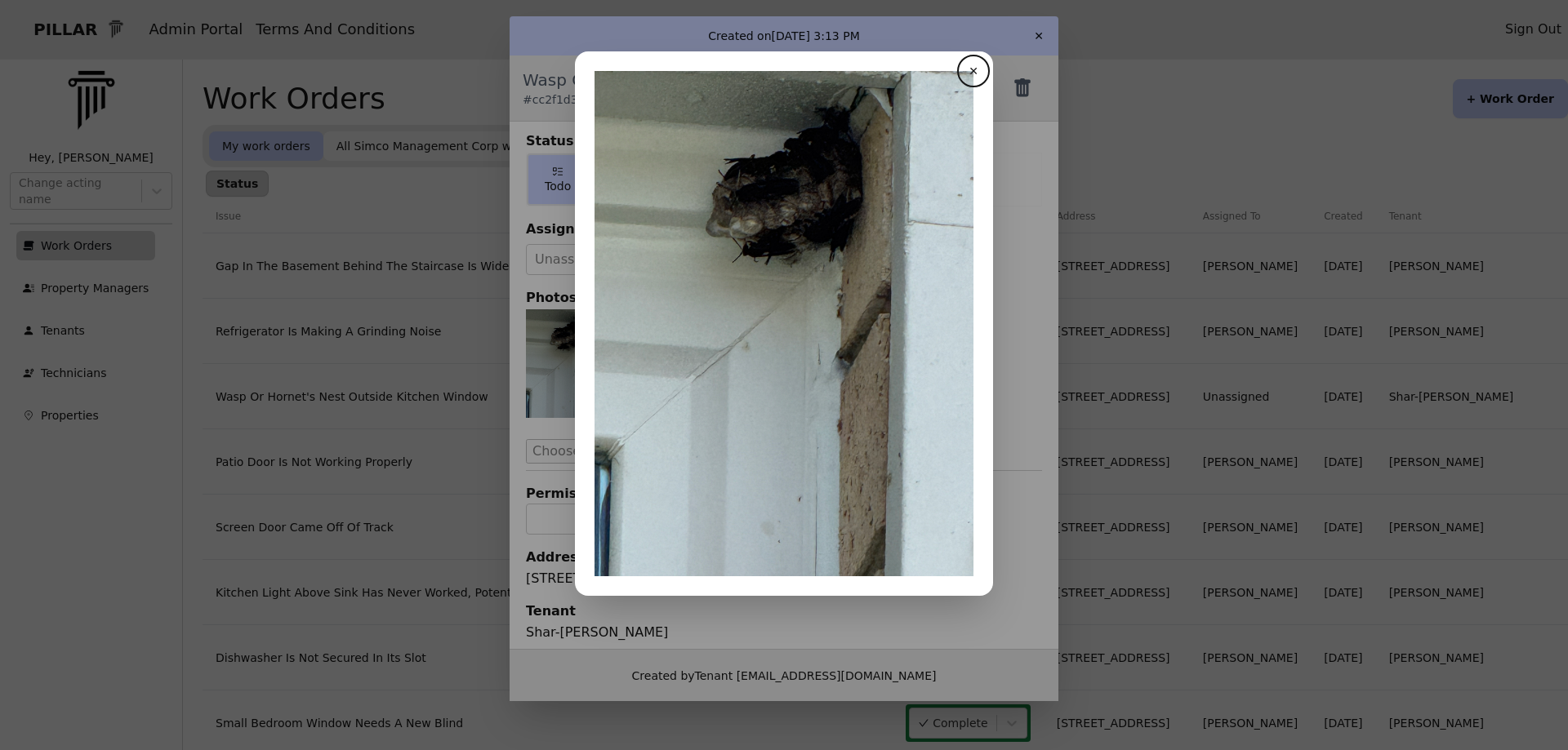
click at [548, 369] on button "close" at bounding box center [784, 323] width 1568 height 647
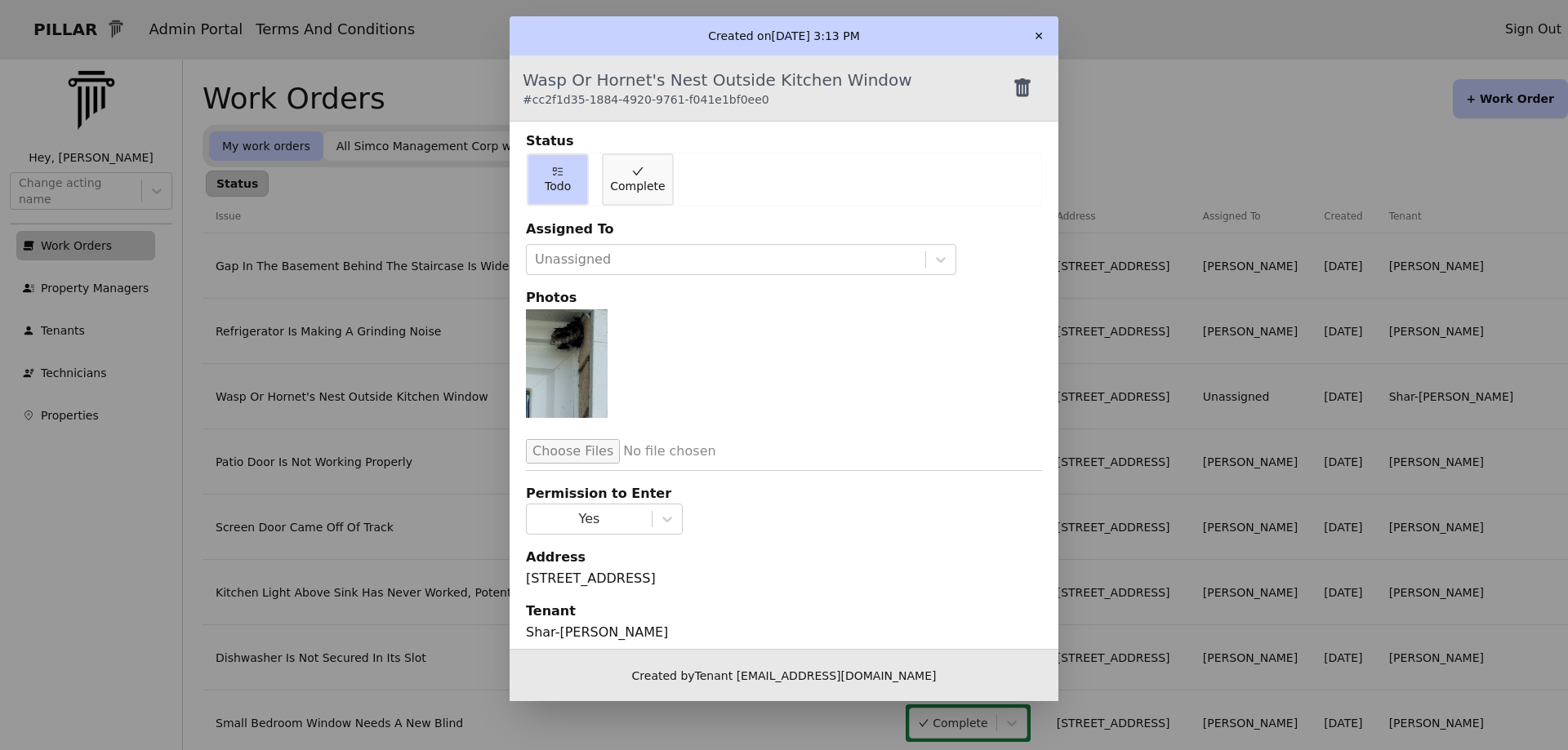
click at [548, 369] on img at bounding box center [567, 363] width 82 height 108
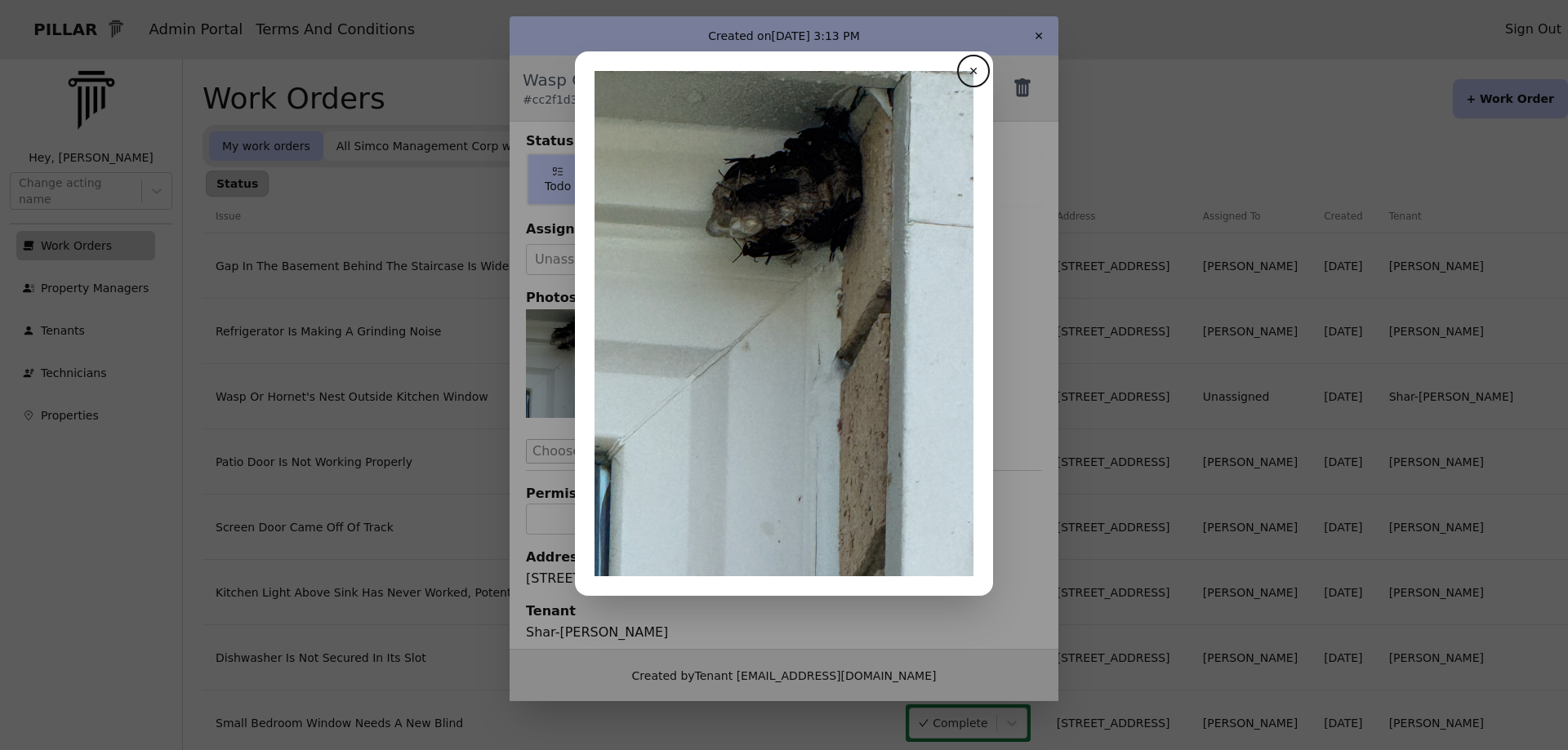
click at [972, 69] on button "✕" at bounding box center [972, 70] width 26 height 26
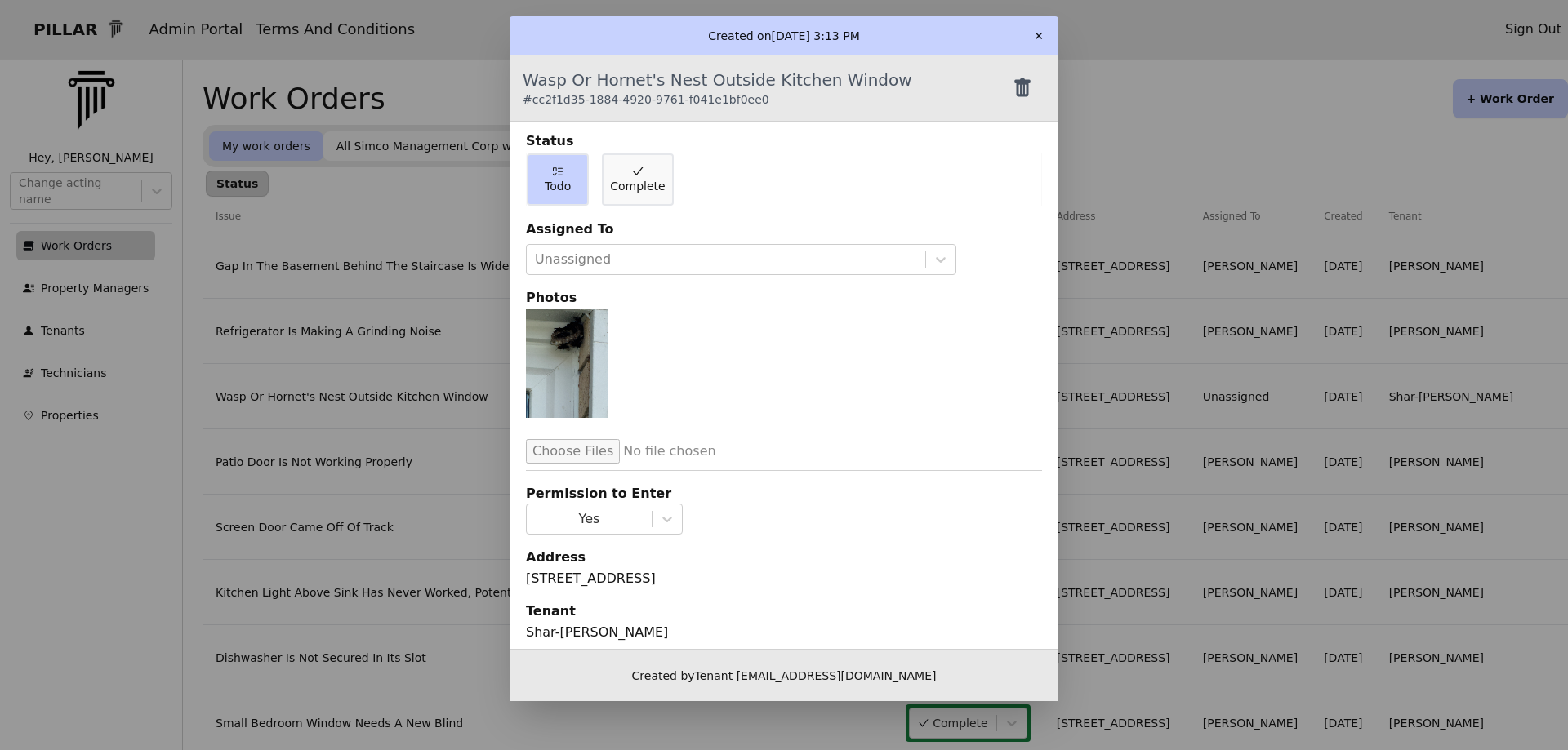
click at [1038, 32] on button "✕" at bounding box center [1038, 36] width 26 height 26
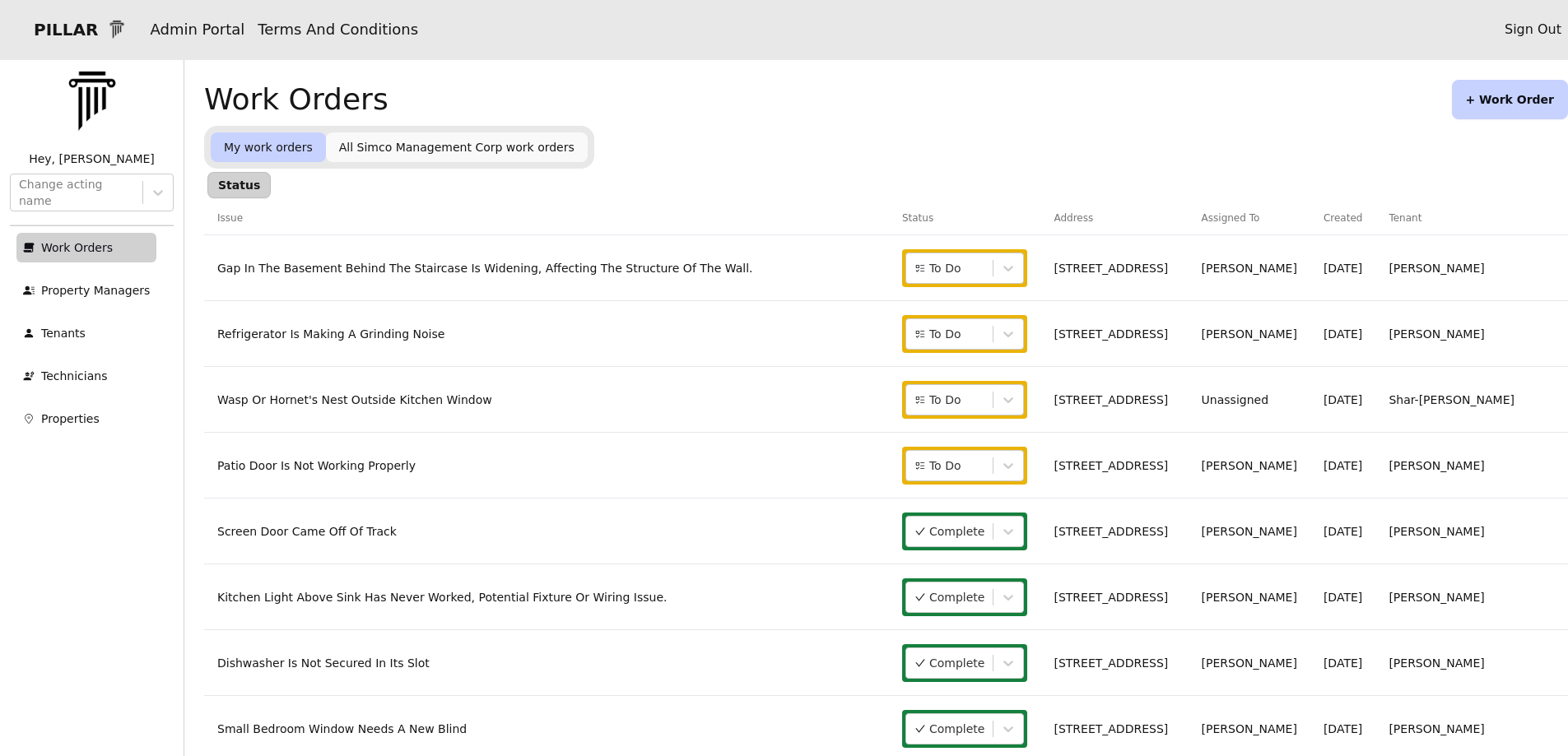
click at [407, 399] on link "Wasp Or Hornet's Nest Outside Kitchen Window" at bounding box center [354, 399] width 275 height 13
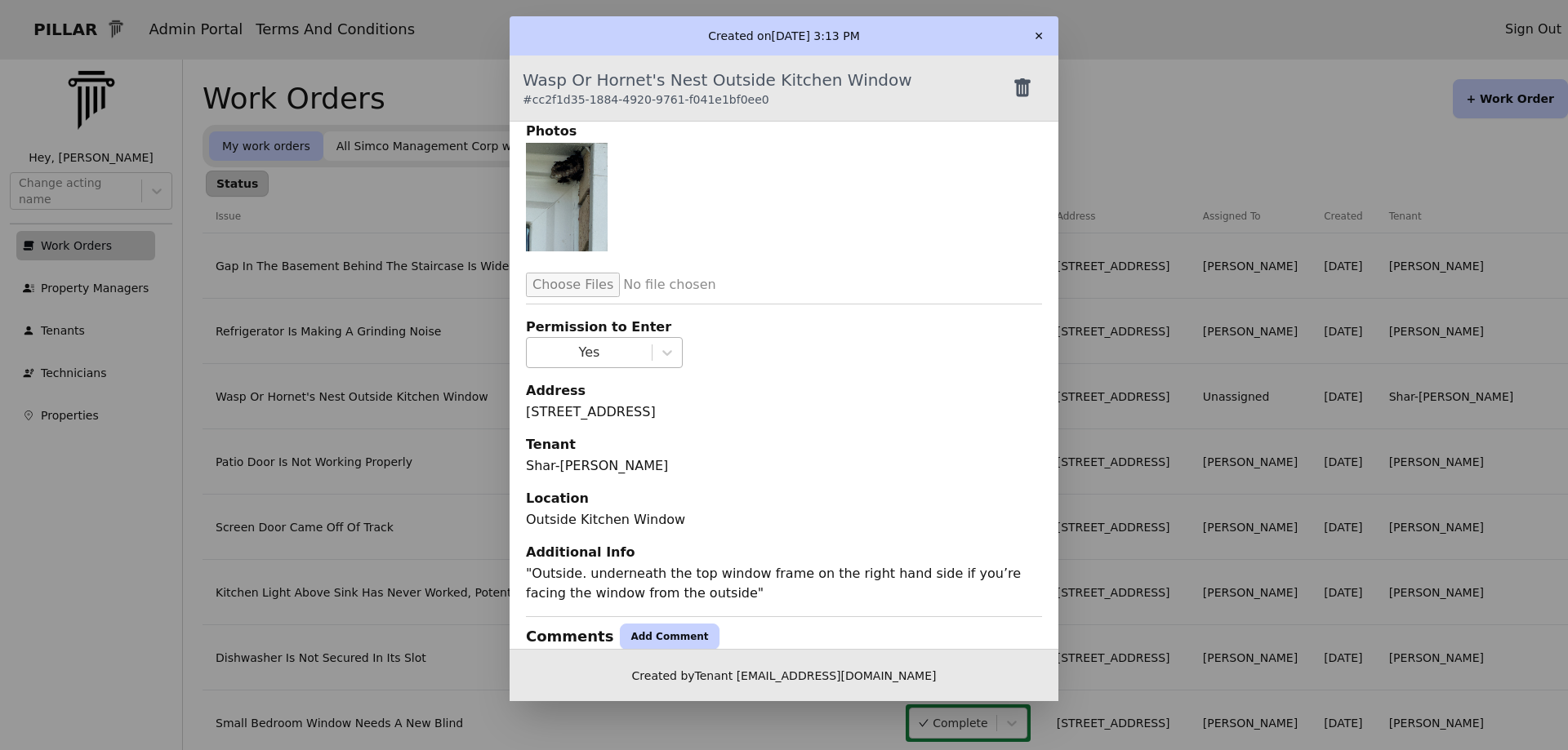
scroll to position [301, 0]
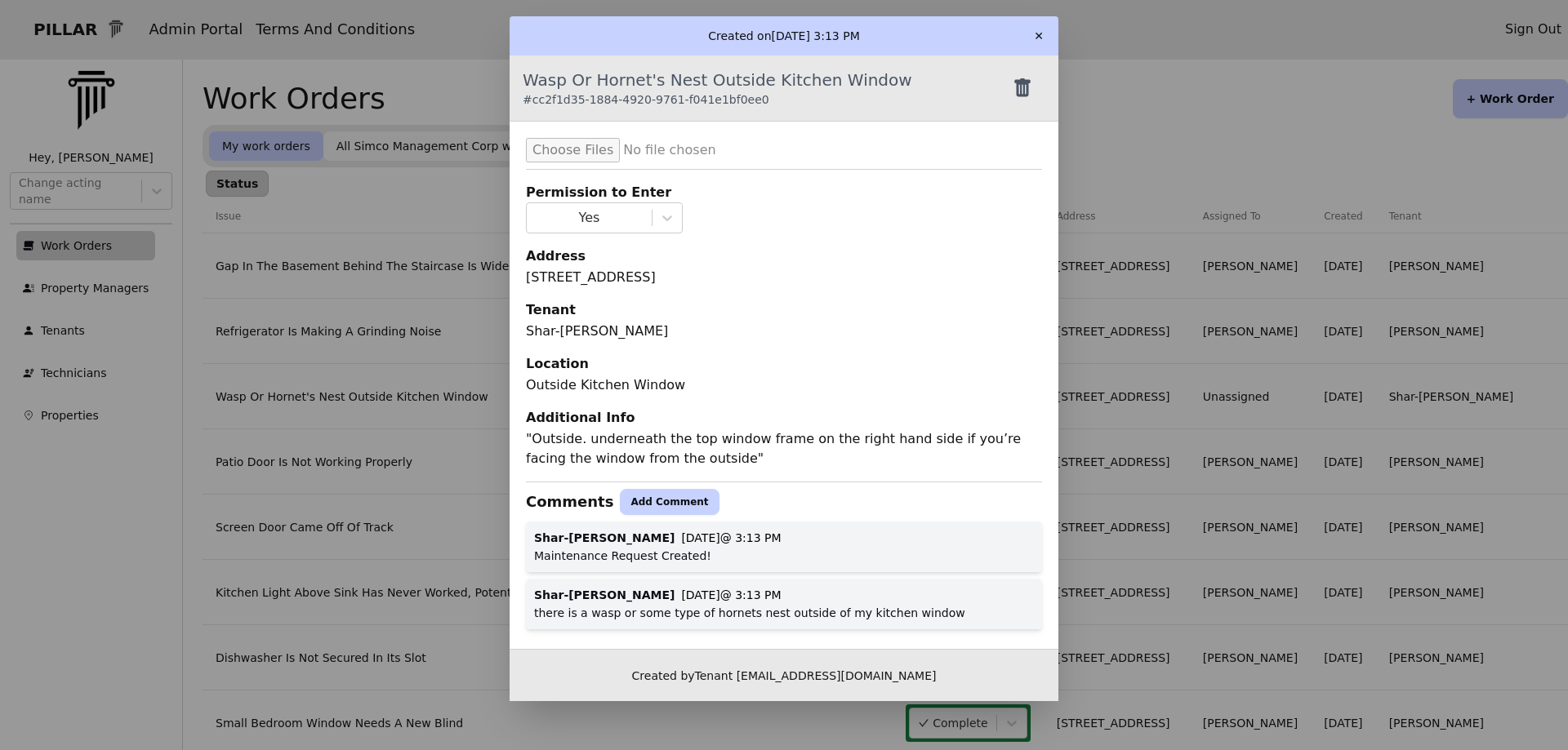
click at [643, 499] on button "Add Comment" at bounding box center [668, 501] width 99 height 26
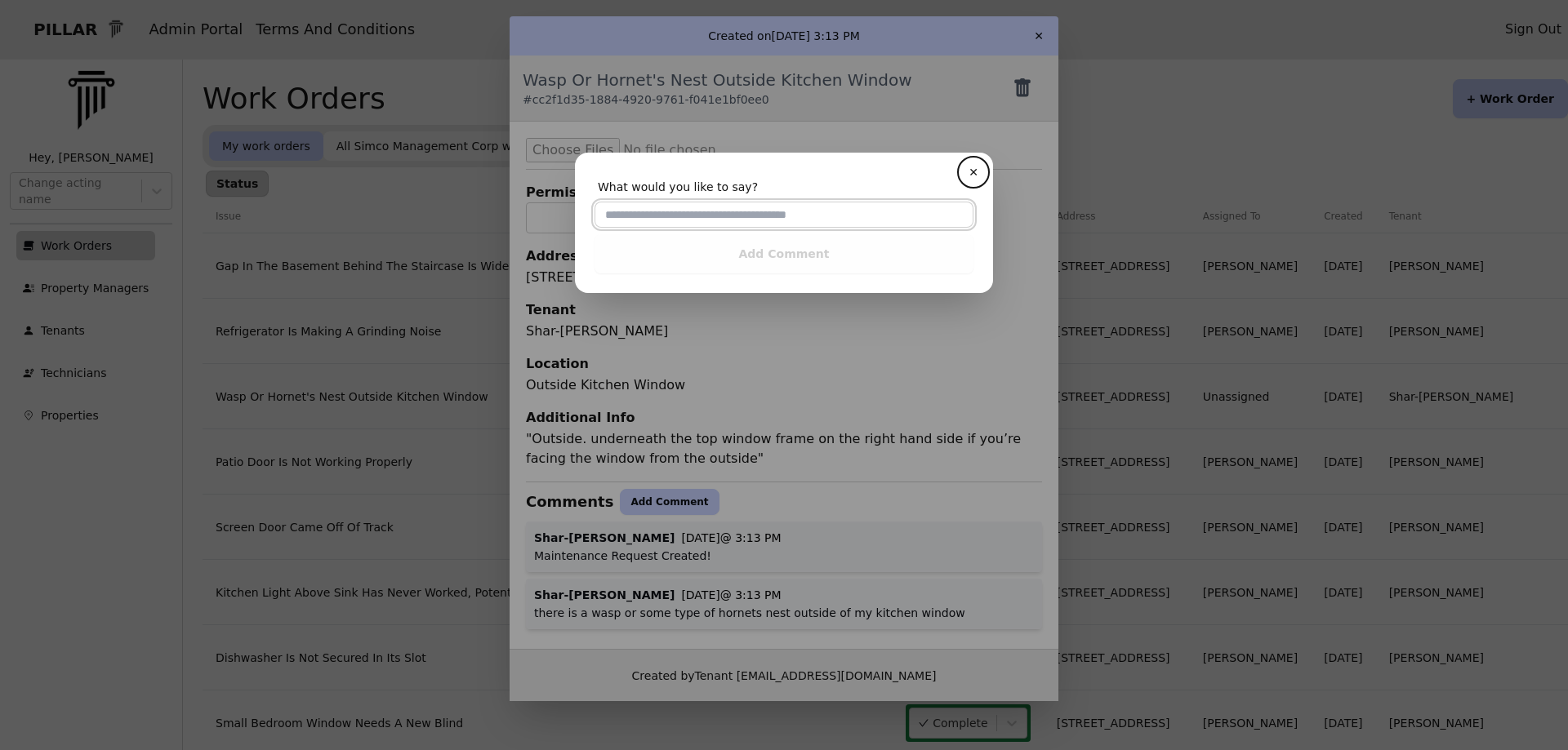
click at [614, 221] on input "text" at bounding box center [784, 214] width 379 height 26
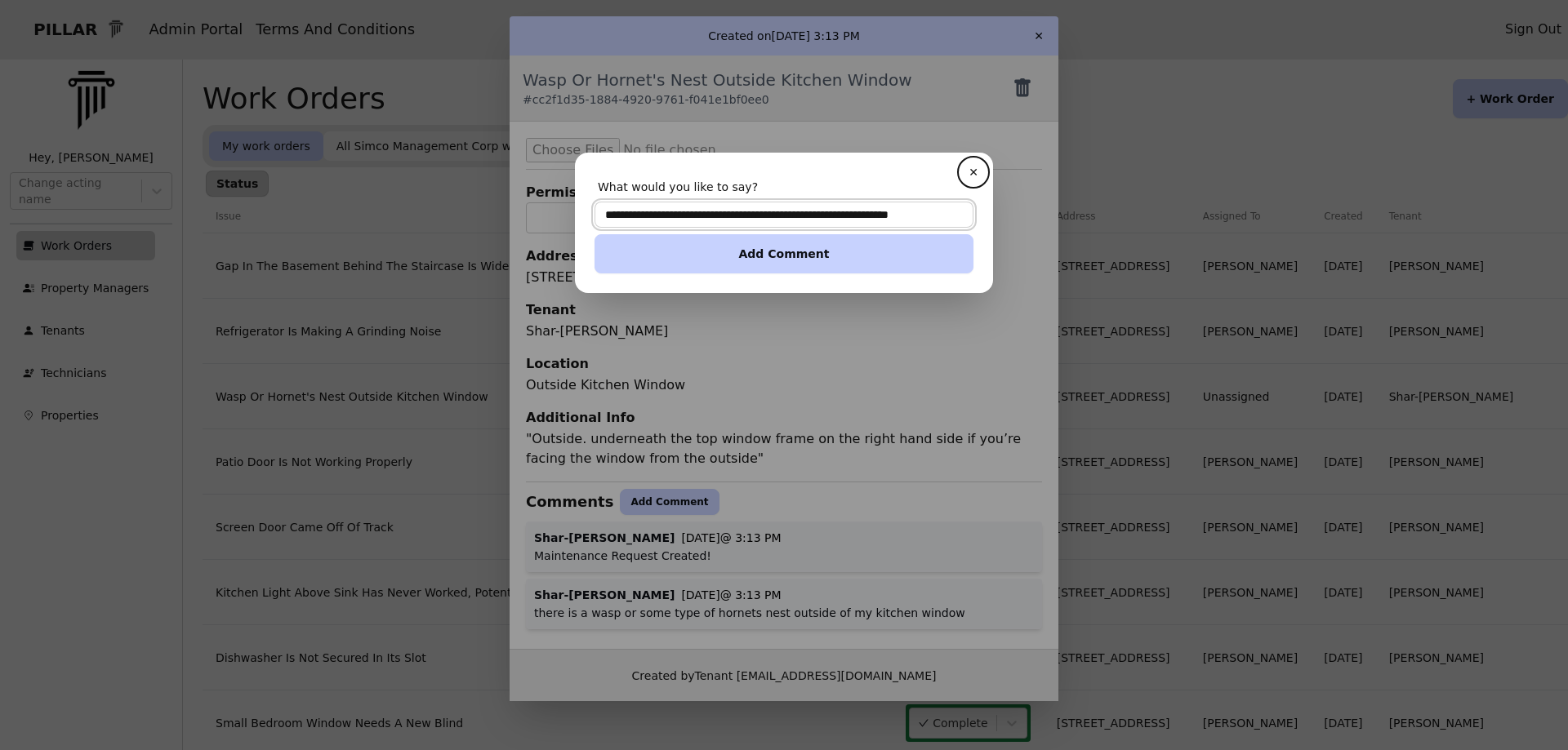
type input "**********"
click at [750, 253] on button "Add Comment" at bounding box center [784, 254] width 379 height 39
